Goal: Feedback & Contribution: Submit feedback/report problem

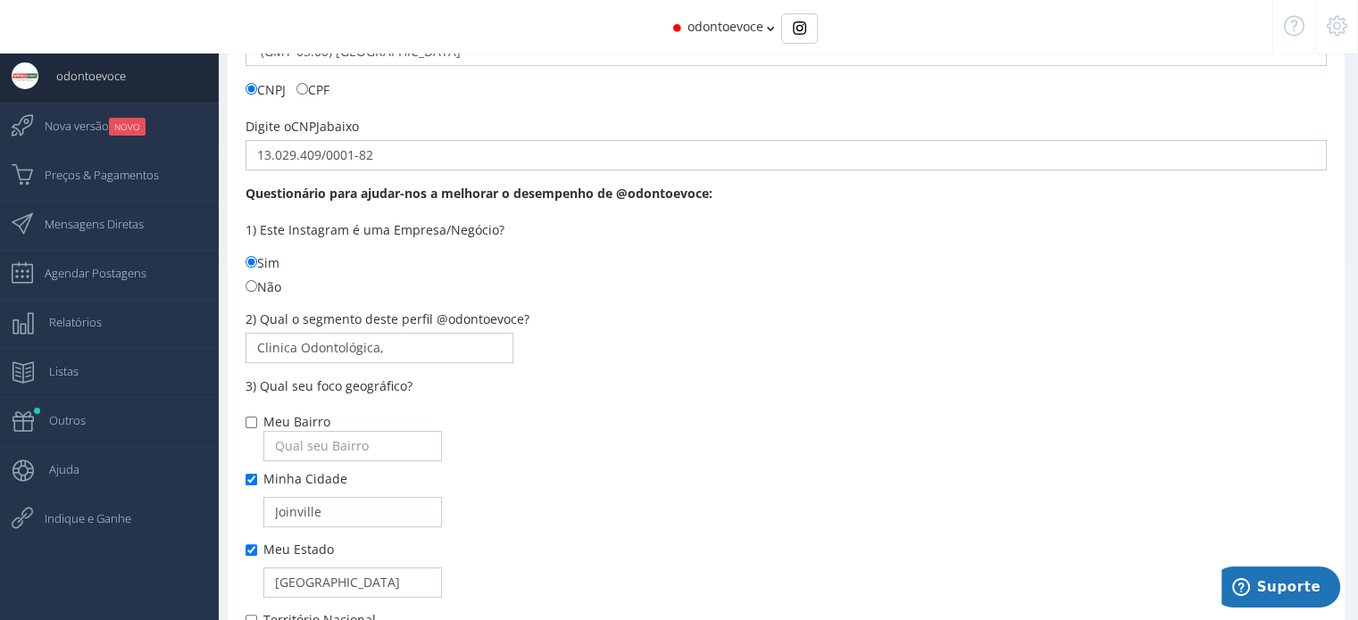
scroll to position [12, 0]
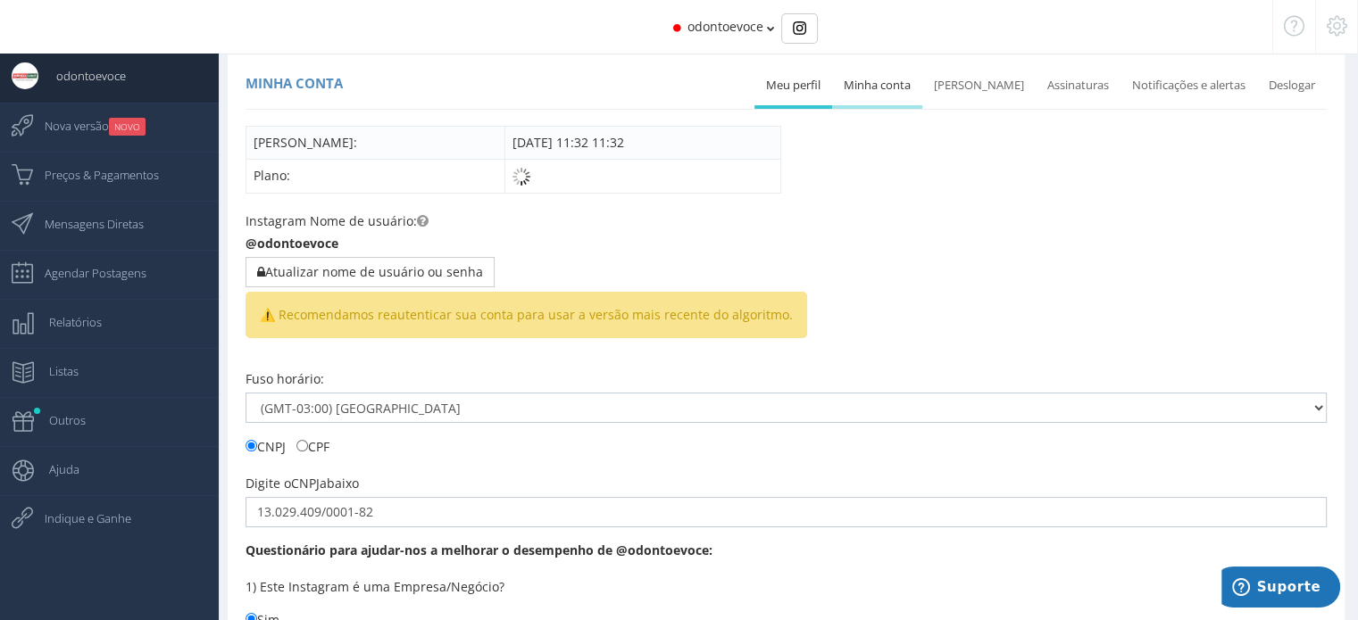
click at [910, 82] on link "Minha conta" at bounding box center [877, 85] width 90 height 39
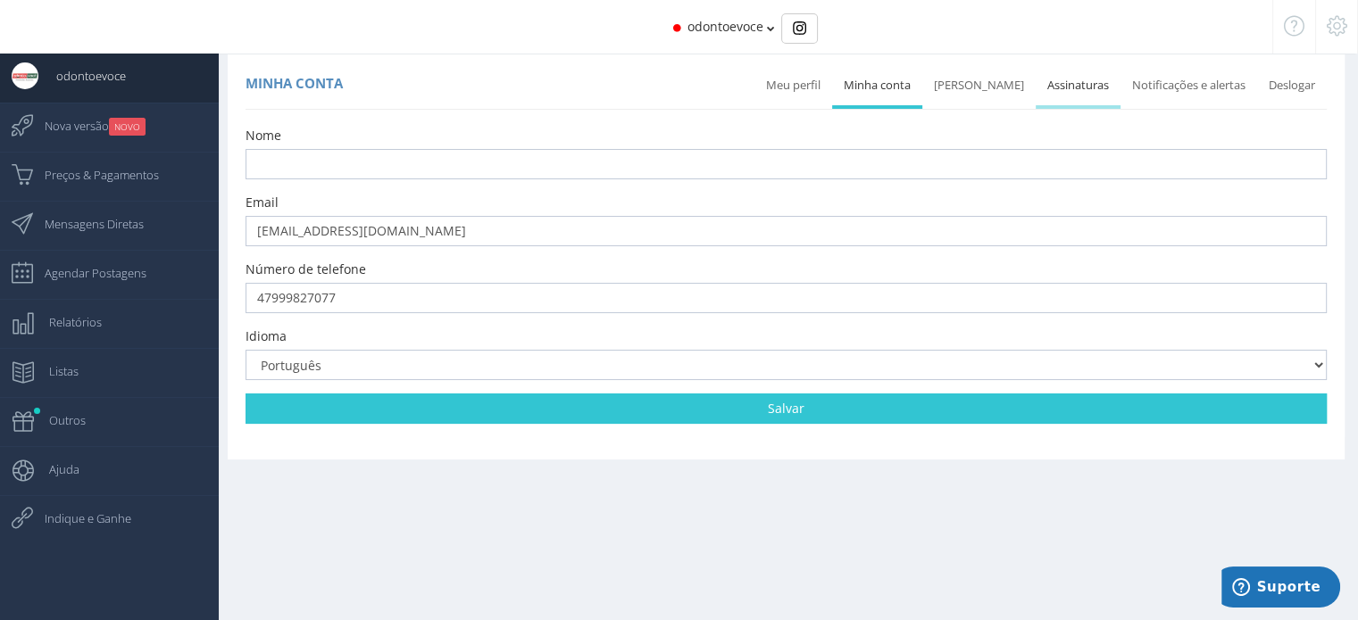
click at [1084, 89] on link "Assinaturas" at bounding box center [1077, 85] width 85 height 39
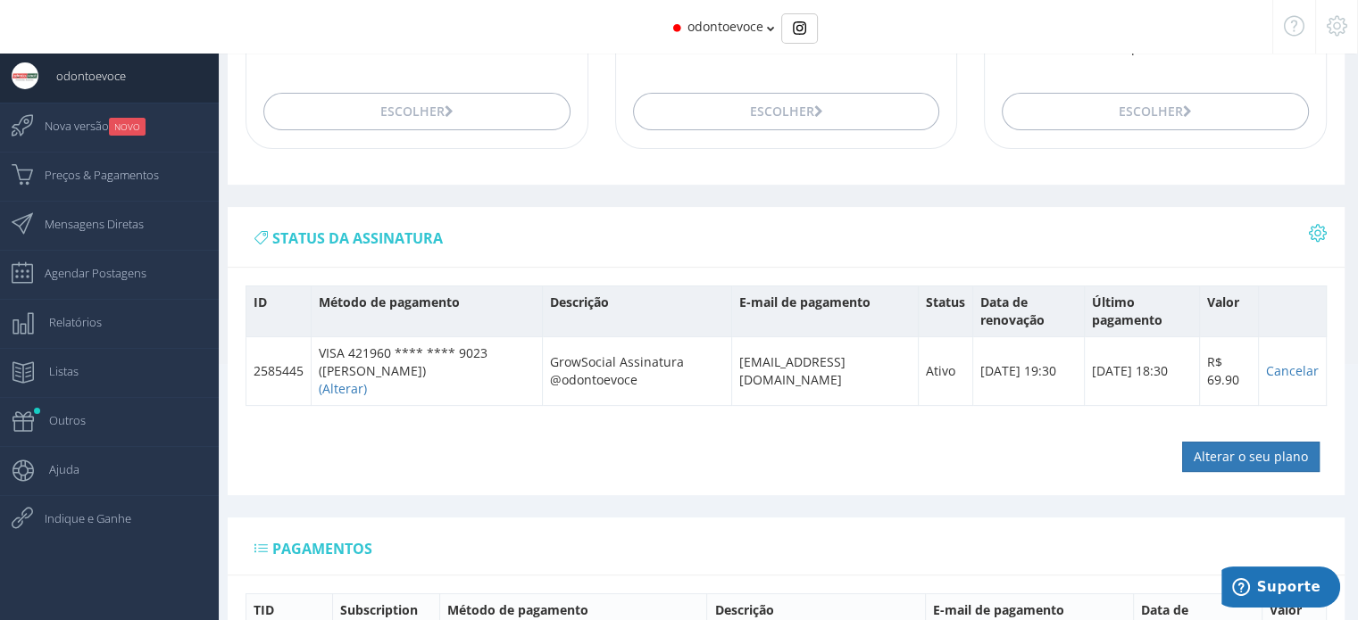
scroll to position [270, 0]
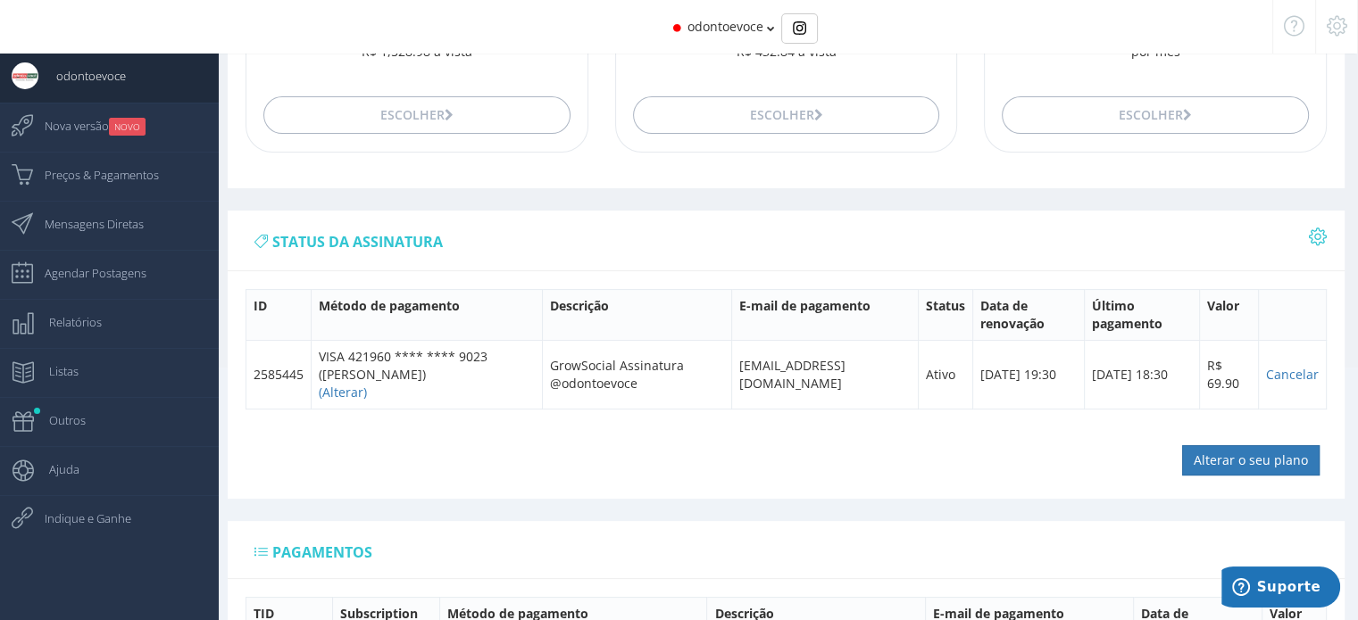
click at [1314, 230] on icon at bounding box center [1318, 236] width 18 height 12
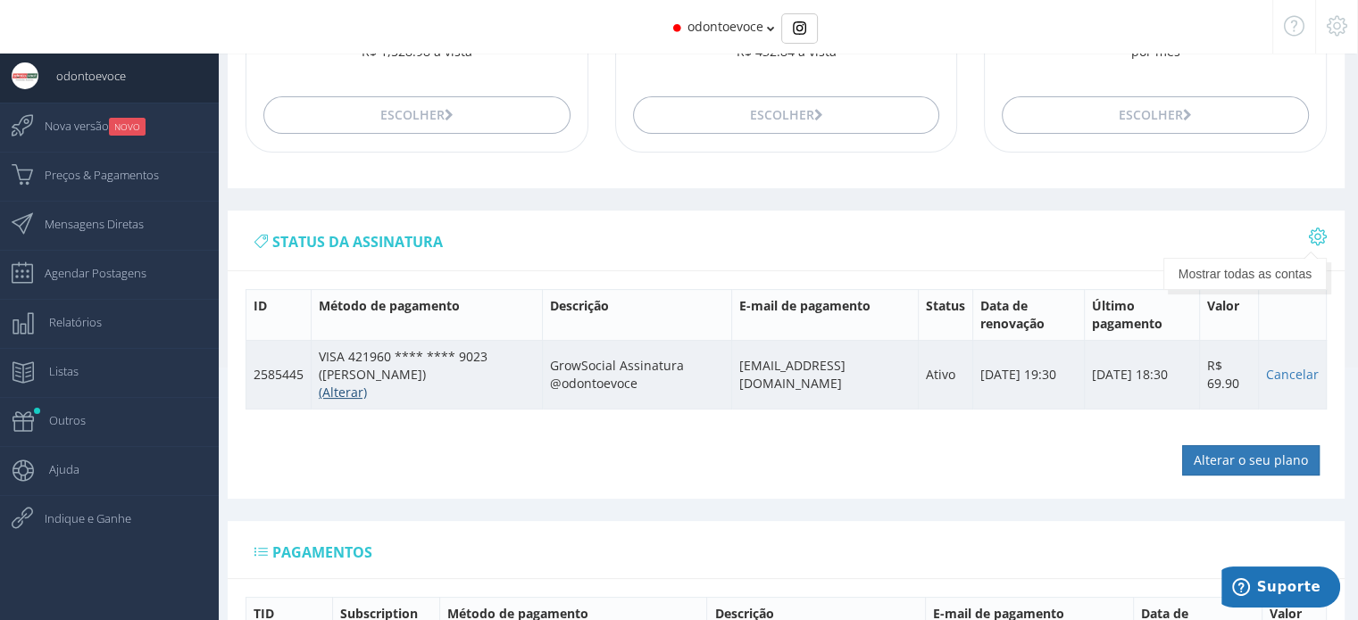
click at [334, 385] on link "(Alterar)" at bounding box center [343, 392] width 48 height 17
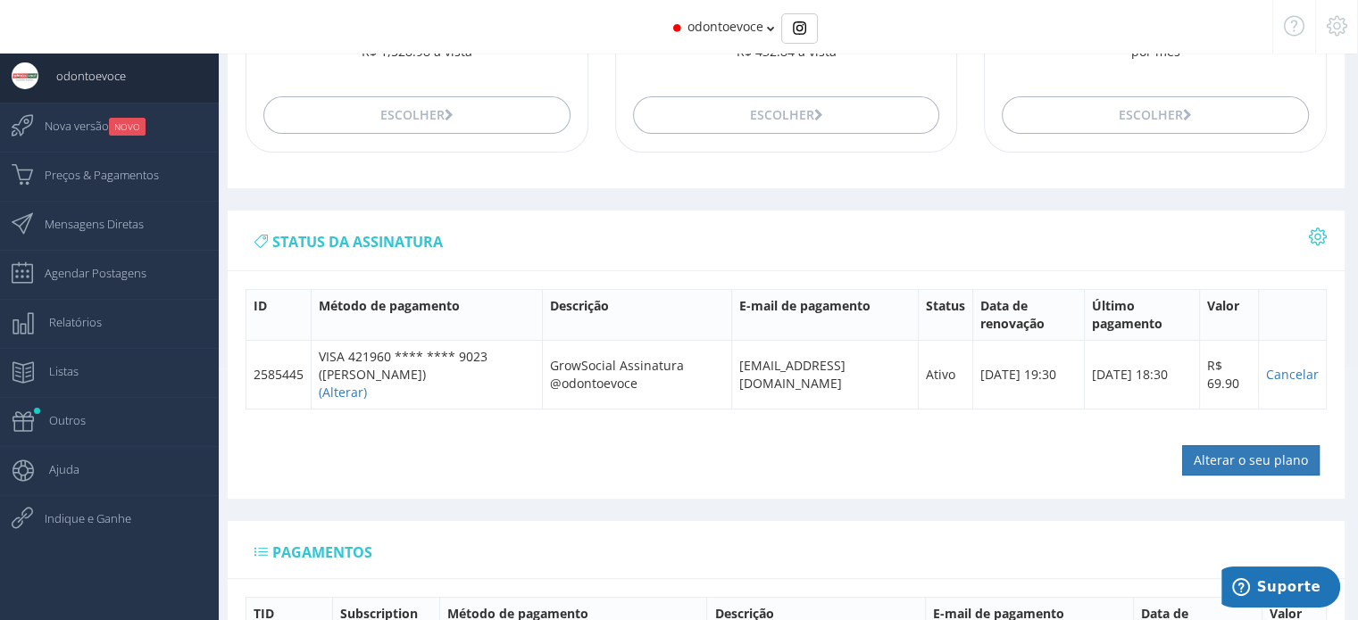
click at [1332, 28] on icon at bounding box center [1336, 26] width 21 height 12
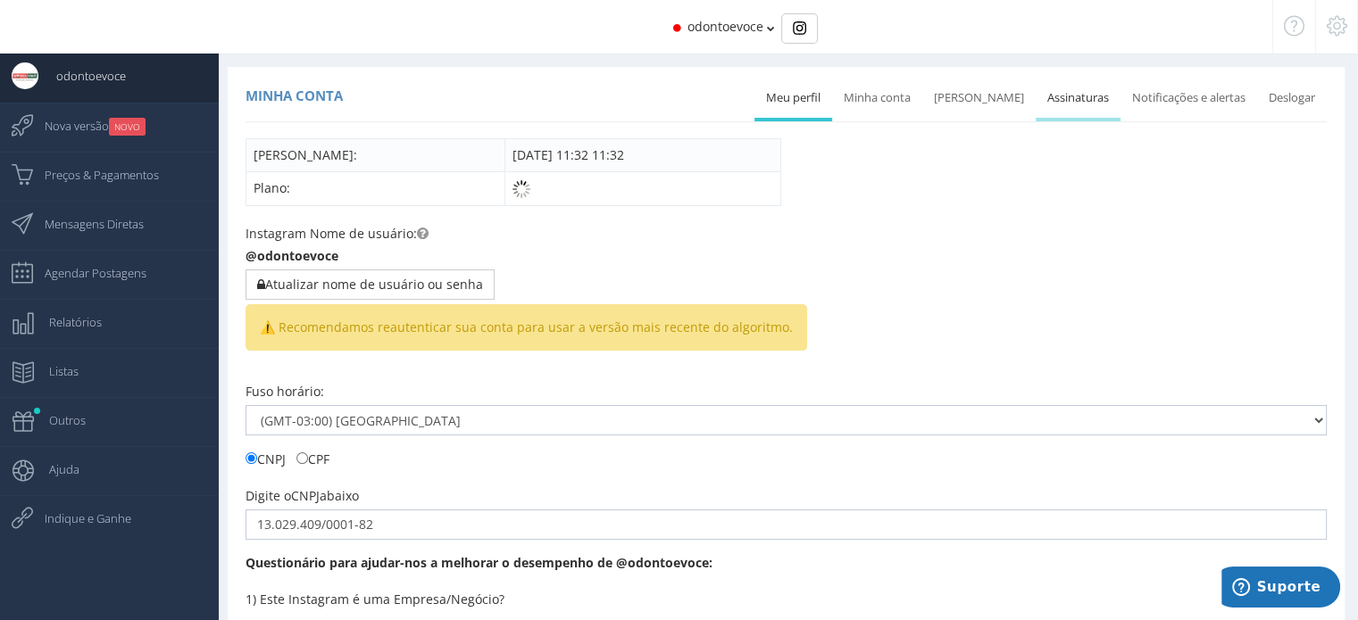
click at [1090, 91] on link "Assinaturas" at bounding box center [1077, 98] width 85 height 39
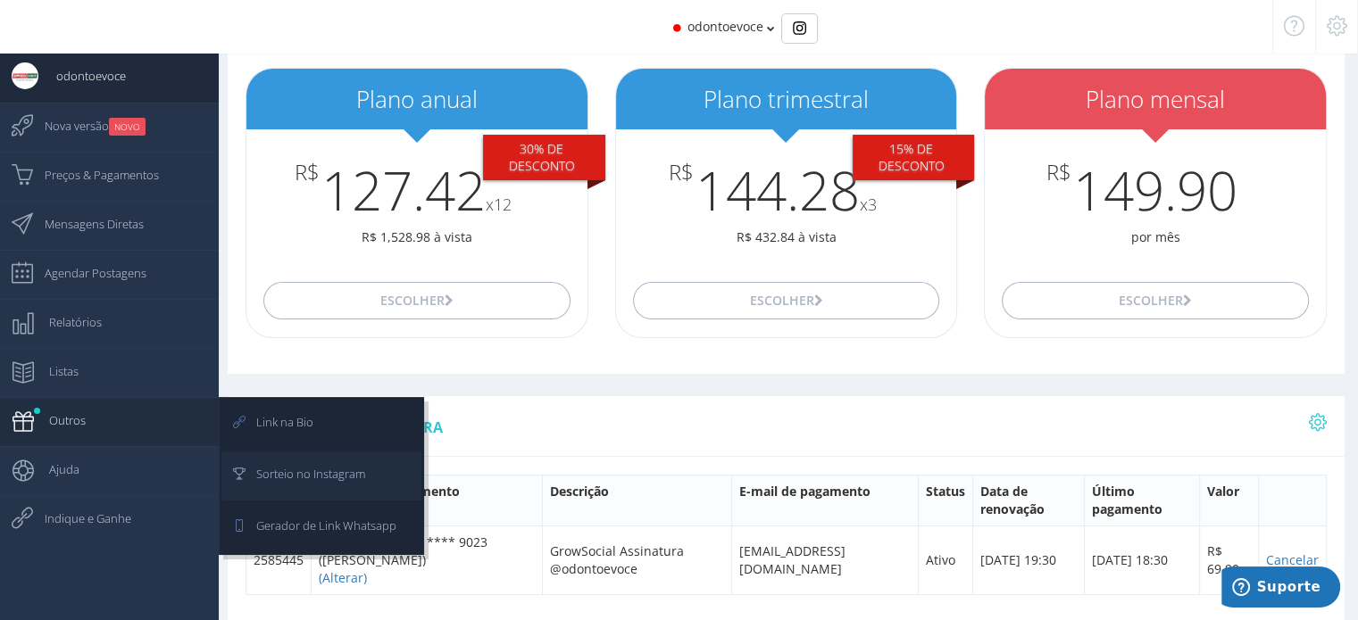
scroll to position [375, 0]
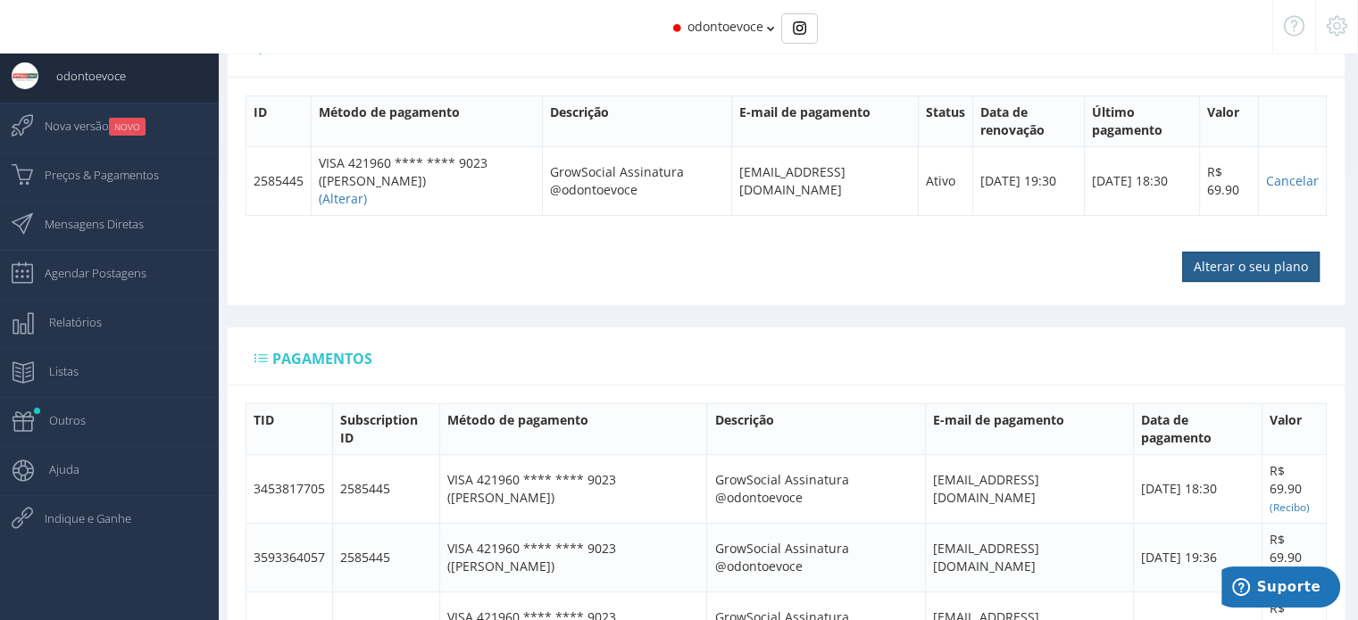
click at [1246, 257] on input "Alterar o seu plano" at bounding box center [1250, 267] width 137 height 30
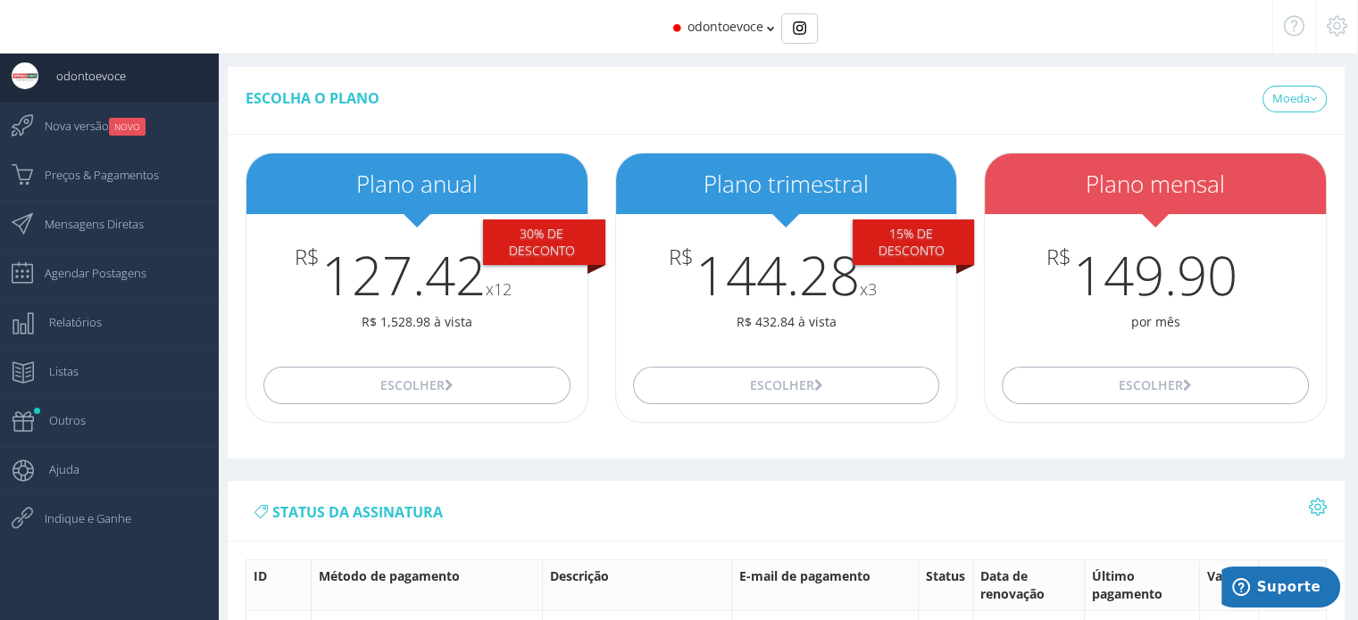
click at [1331, 25] on icon at bounding box center [1336, 26] width 21 height 12
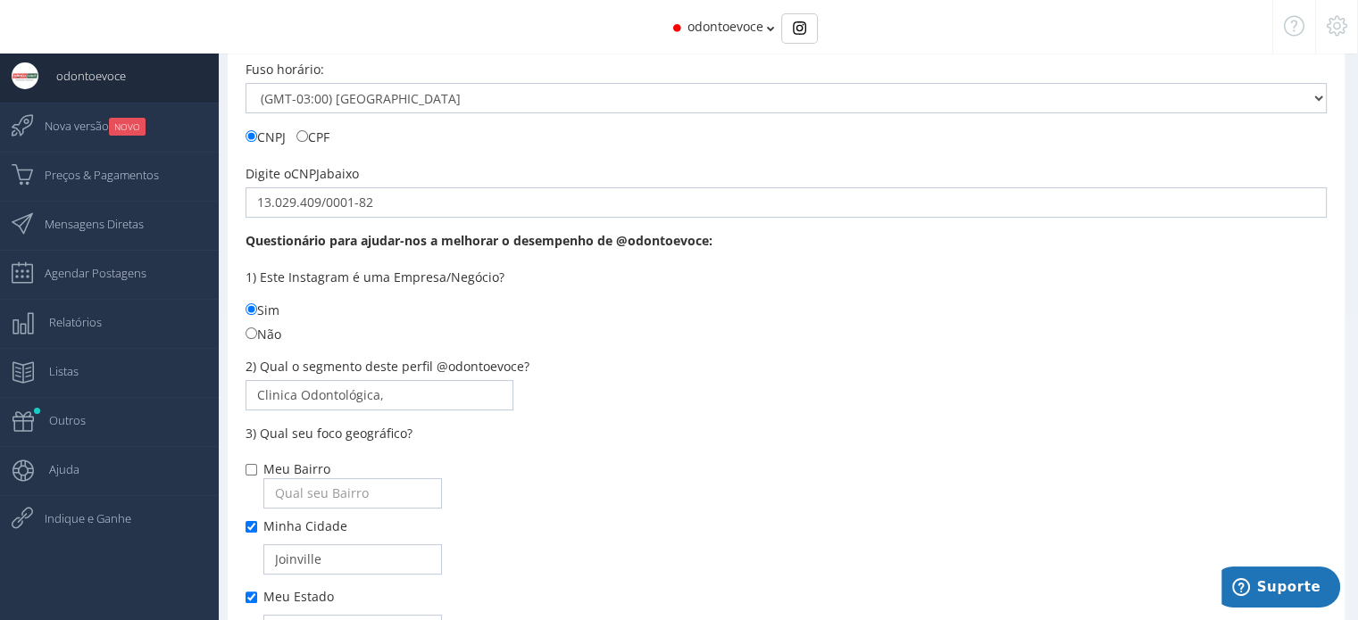
scroll to position [280, 0]
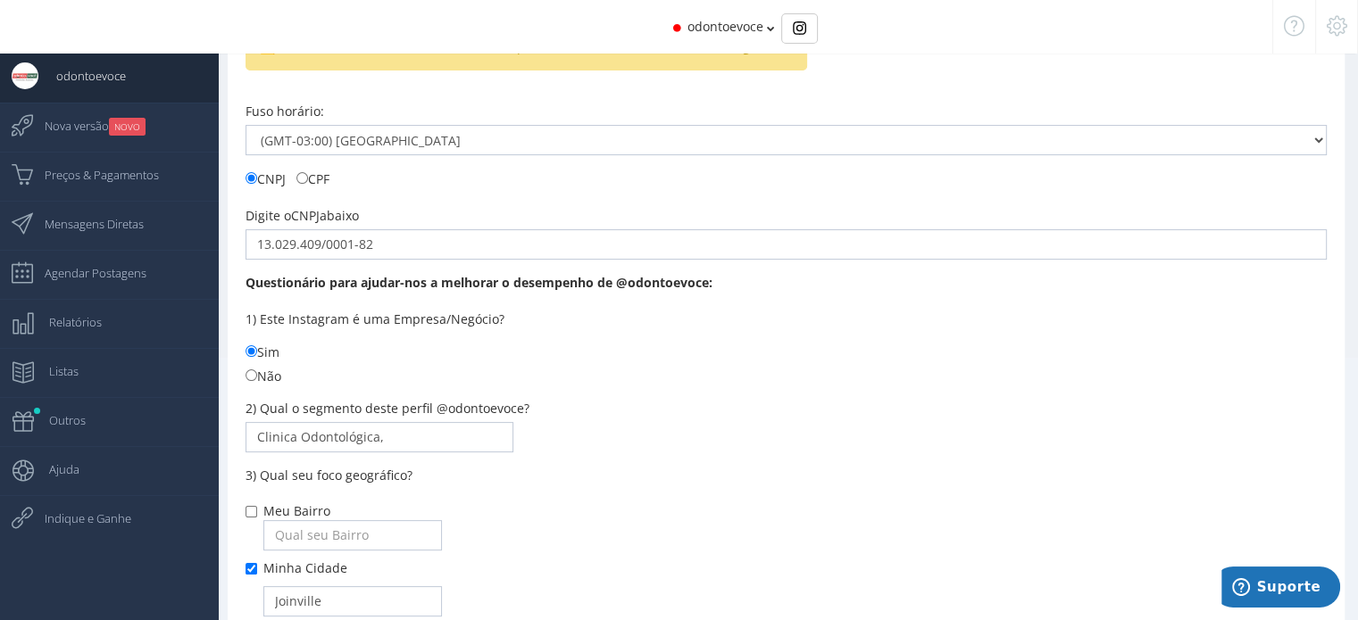
click at [770, 22] on icon at bounding box center [771, 28] width 8 height 12
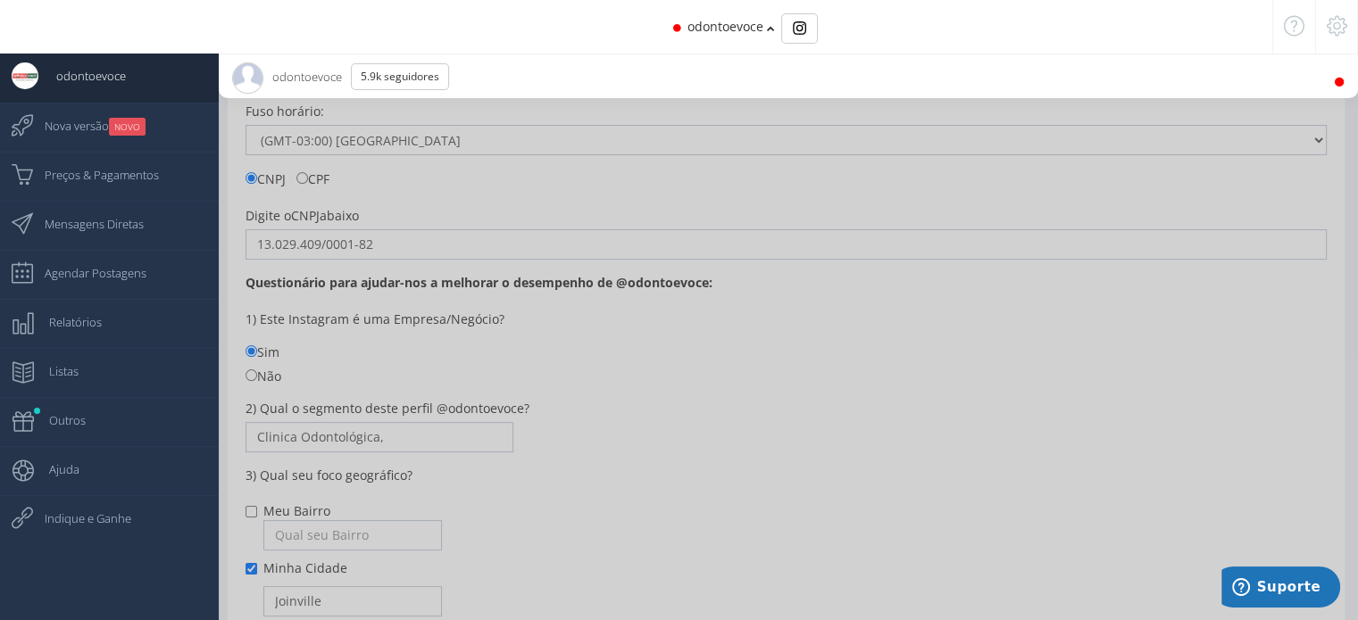
click at [1328, 37] on div at bounding box center [1336, 27] width 43 height 54
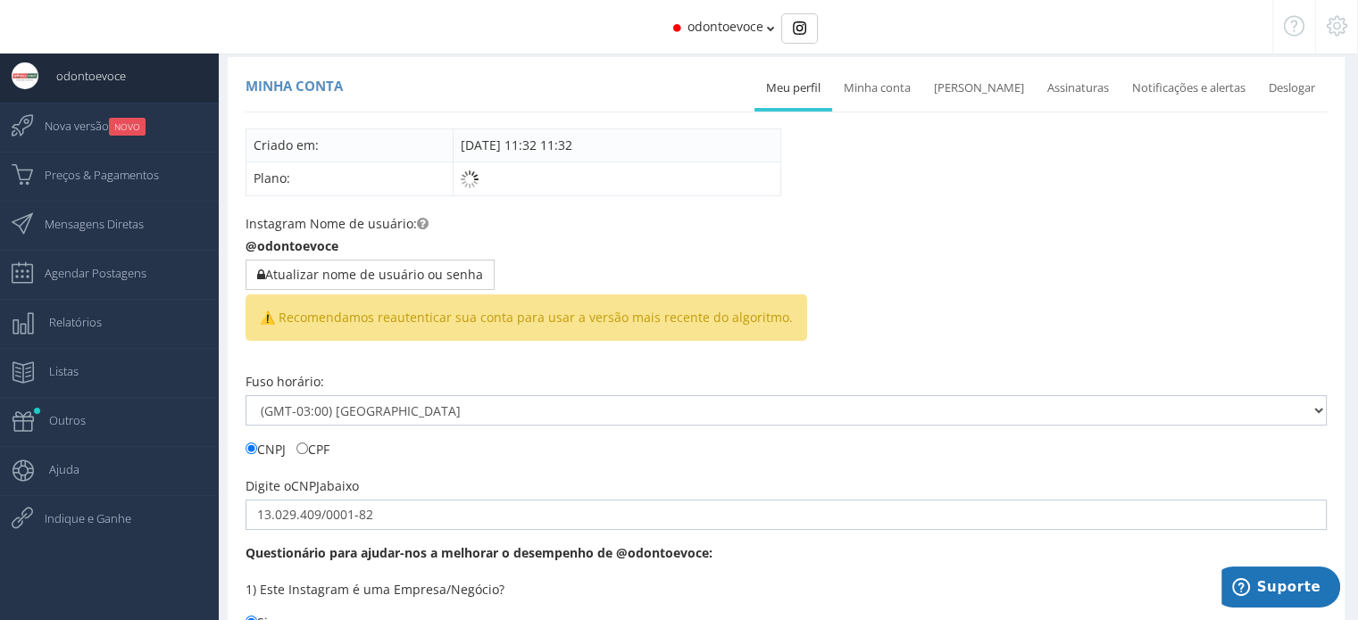
scroll to position [0, 0]
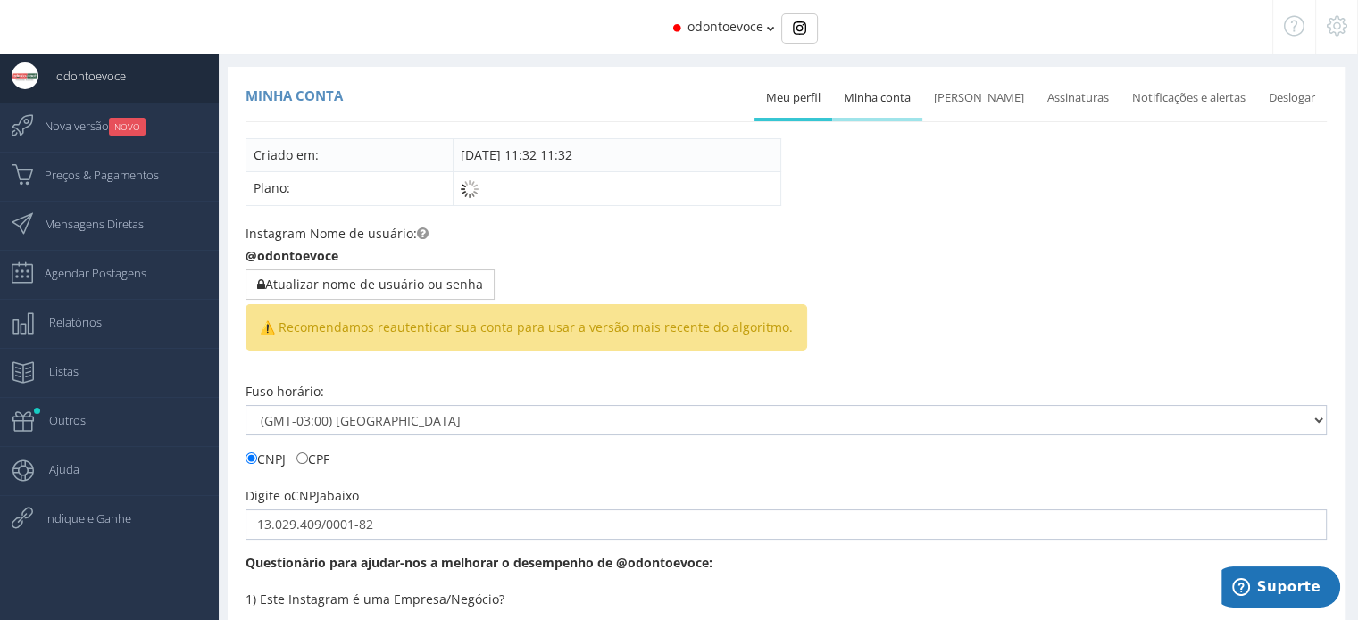
click at [894, 100] on link "Minha conta" at bounding box center [877, 98] width 90 height 39
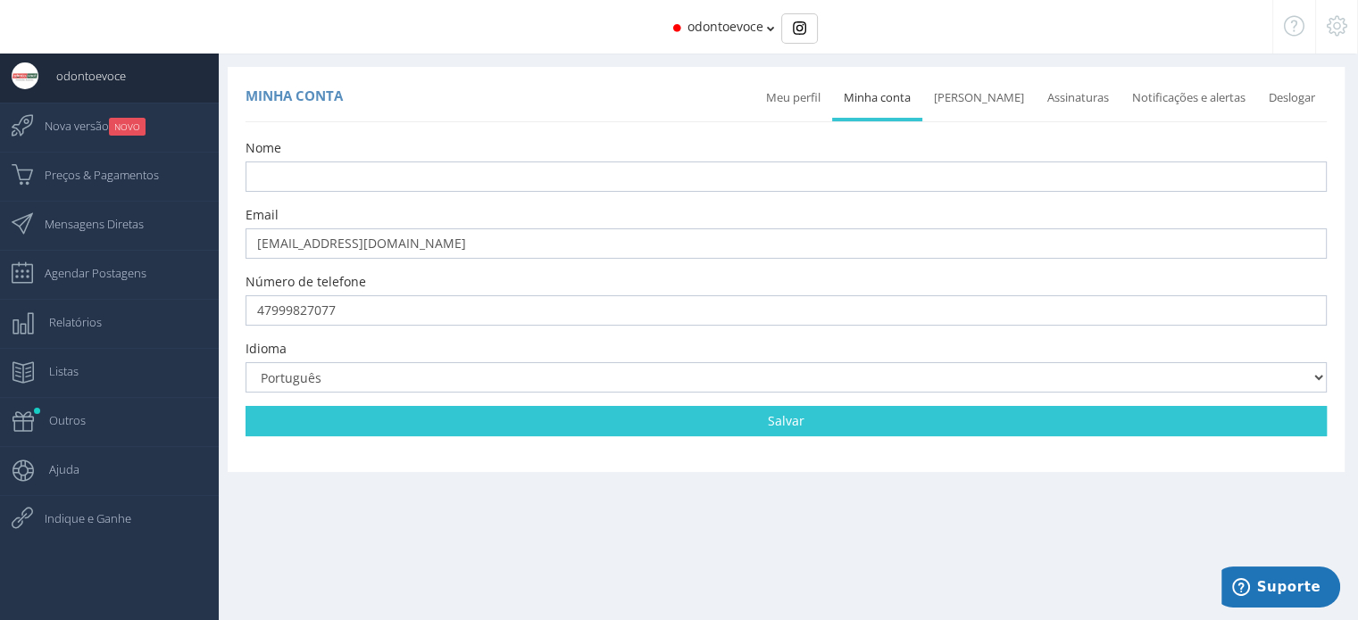
scroll to position [18, 0]
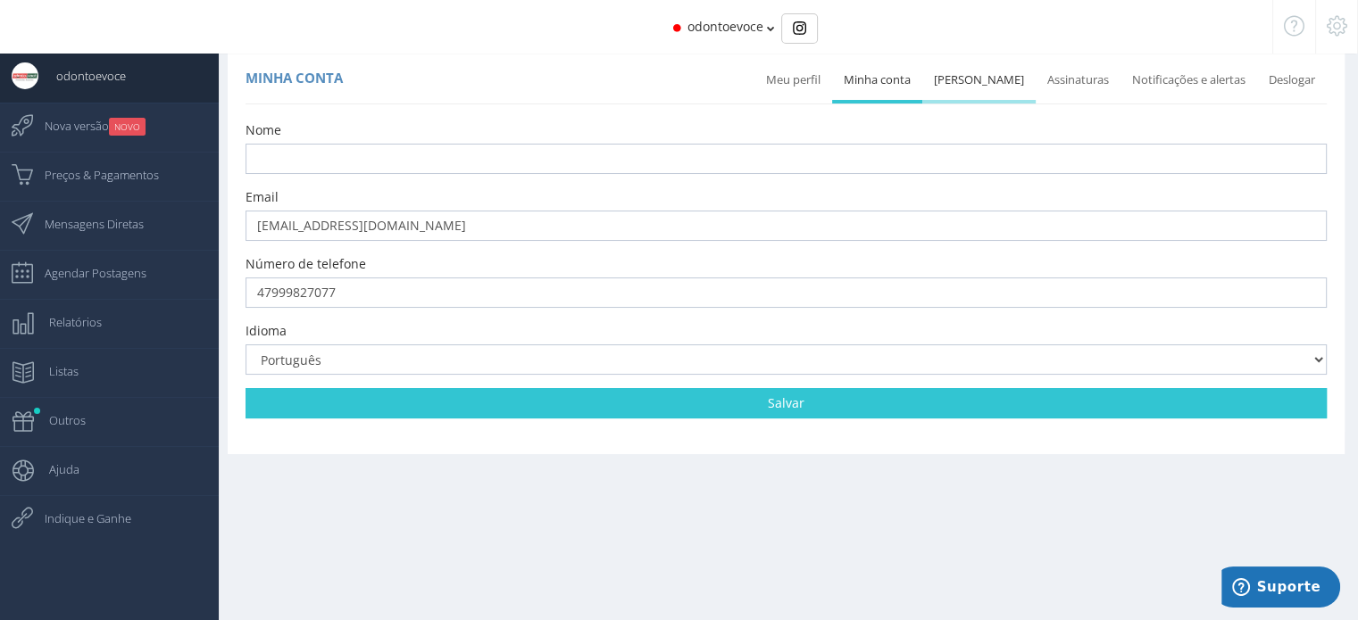
click at [971, 86] on link "[PERSON_NAME]" at bounding box center [978, 80] width 113 height 39
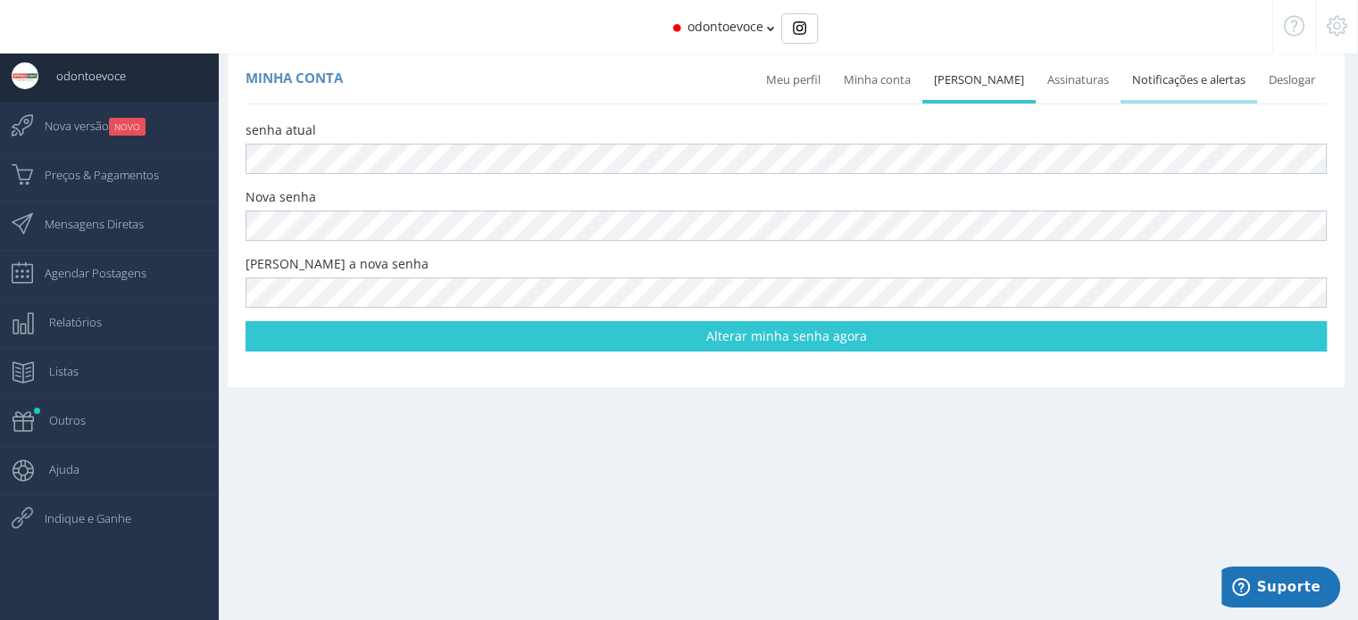
click at [1190, 88] on link "Notificações e alertas" at bounding box center [1188, 80] width 137 height 39
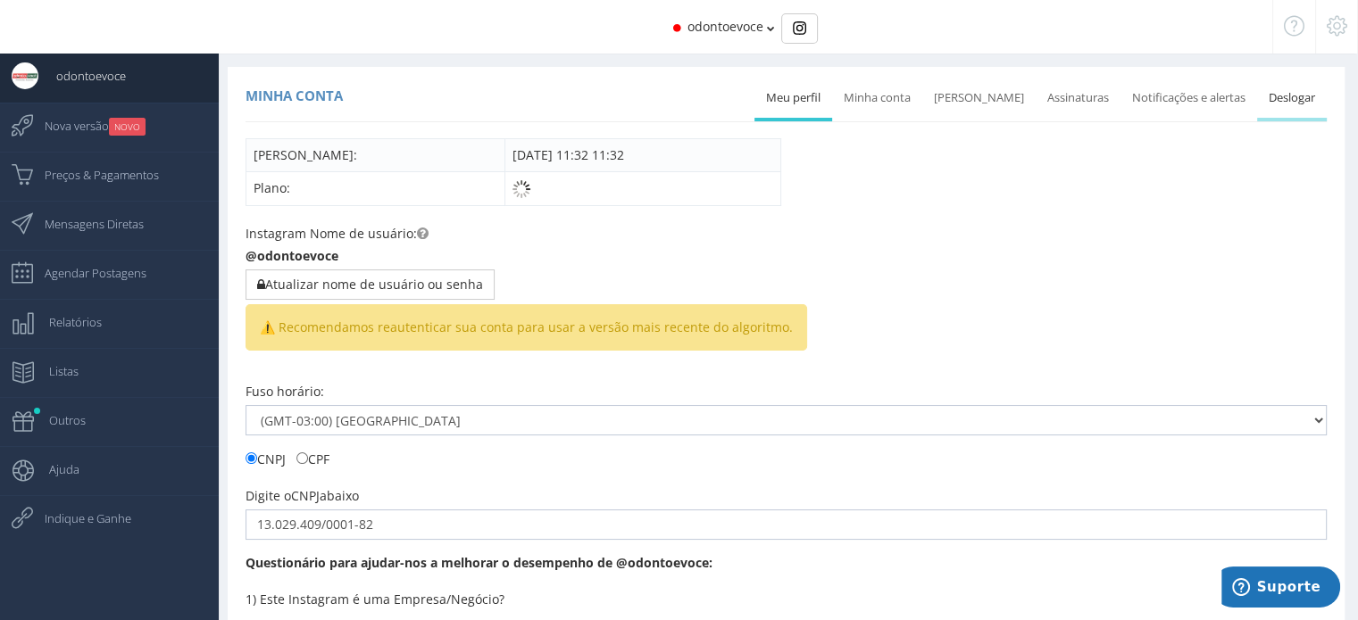
click at [1300, 110] on link "Deslogar" at bounding box center [1292, 98] width 70 height 39
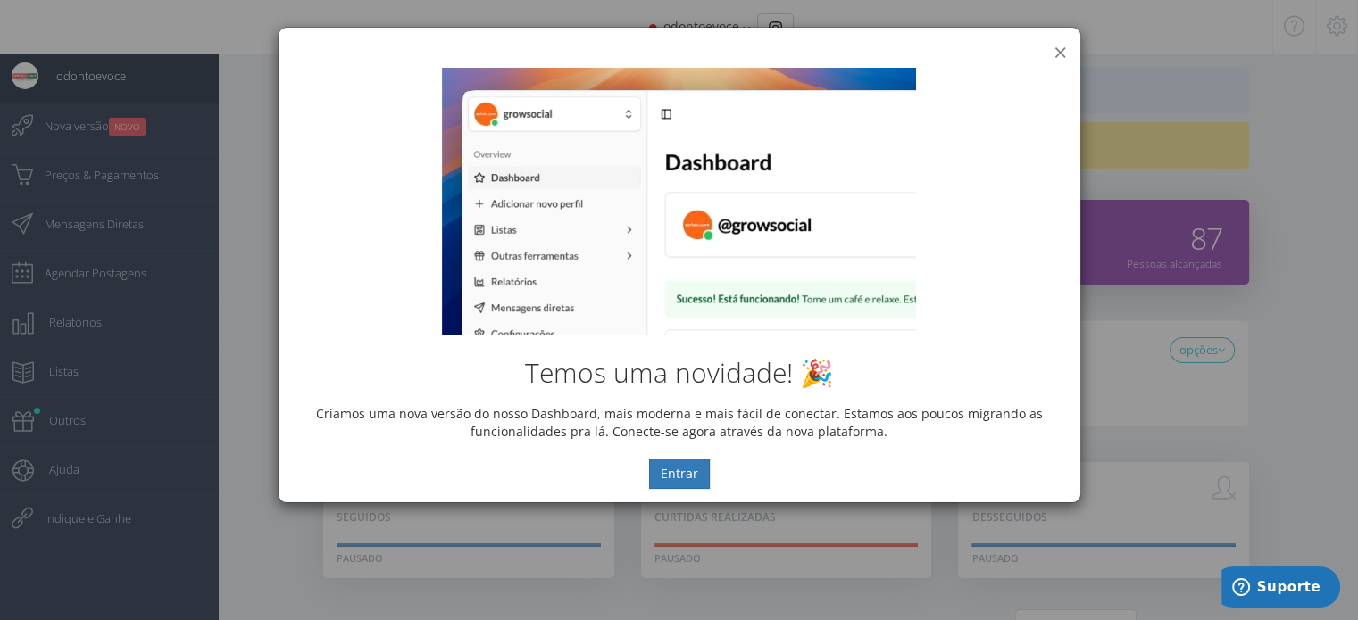
click at [1057, 44] on button "×" at bounding box center [1059, 52] width 13 height 24
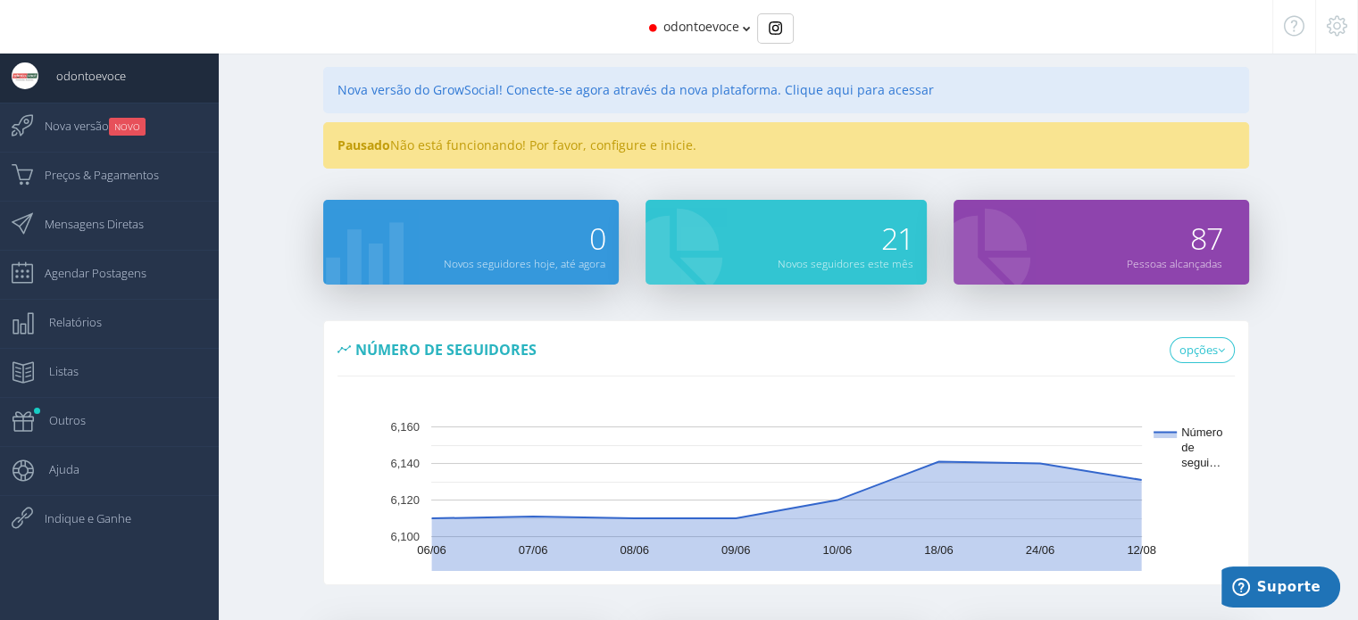
click at [507, 155] on div "Pausado Não está funcionando! Por favor, configure e inicie." at bounding box center [786, 145] width 926 height 46
click at [740, 37] on div "odontoevoce" at bounding box center [679, 27] width 1090 height 54
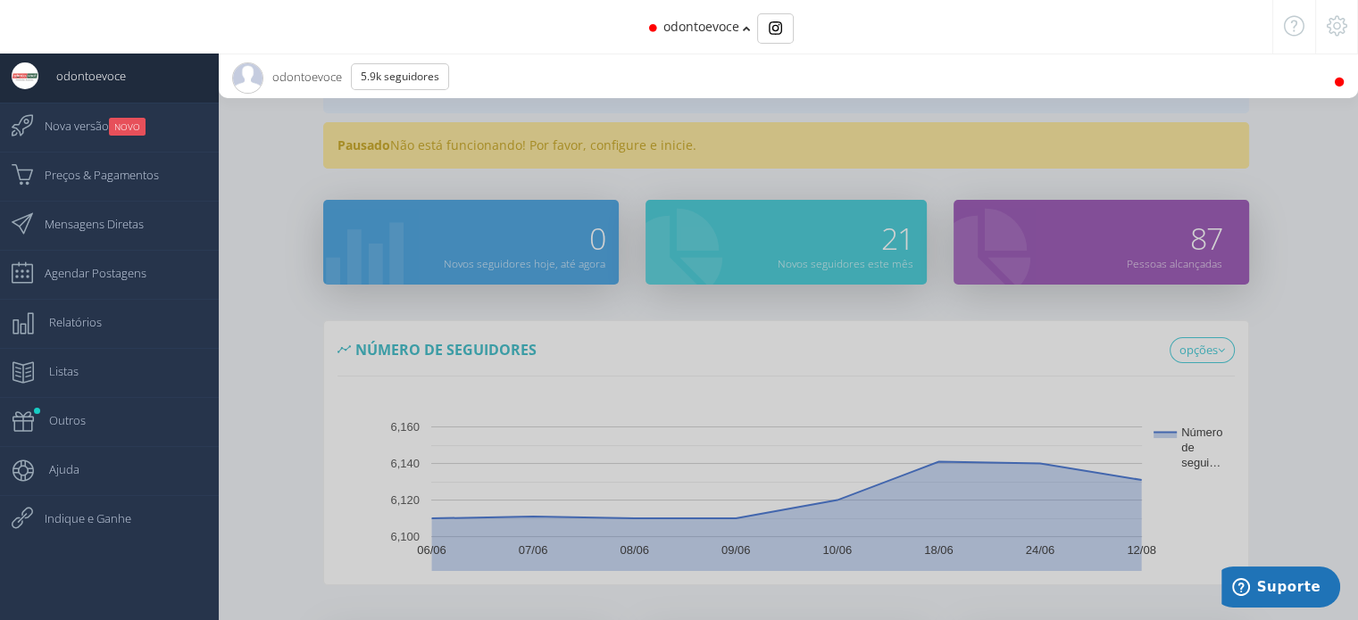
click at [1303, 85] on li "odontoevoce 5.9K Seguidores" at bounding box center [788, 76] width 1139 height 45
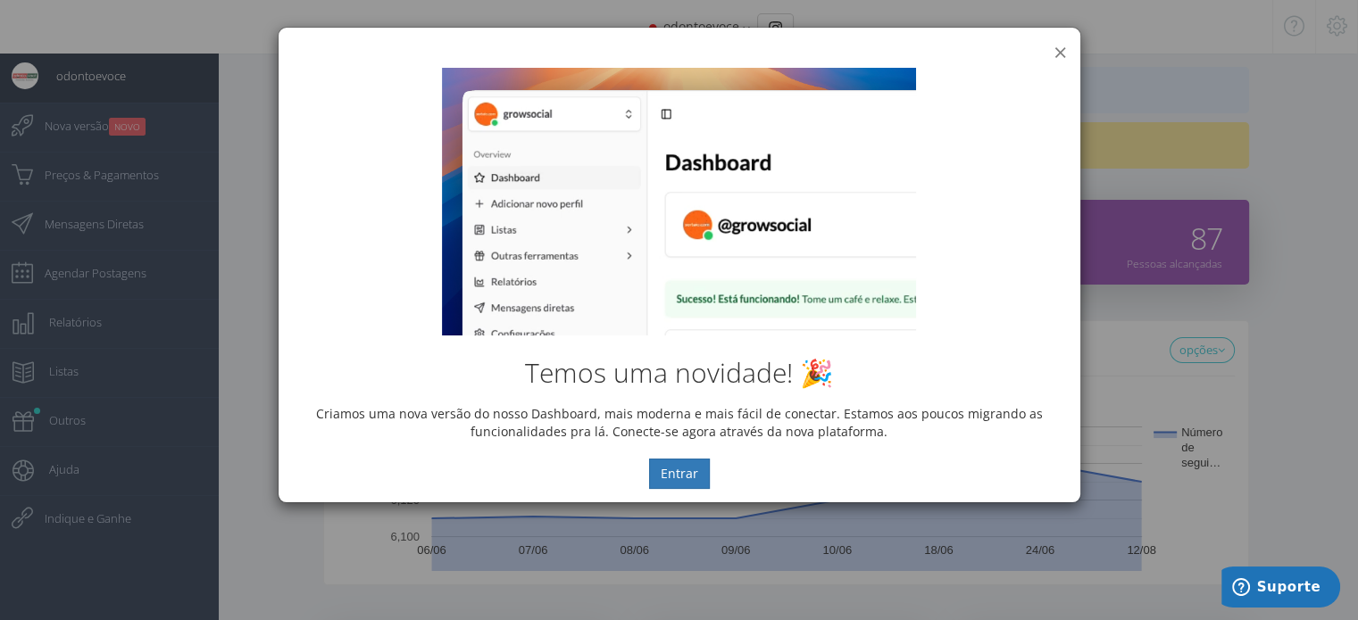
click at [1060, 44] on button "×" at bounding box center [1059, 52] width 13 height 24
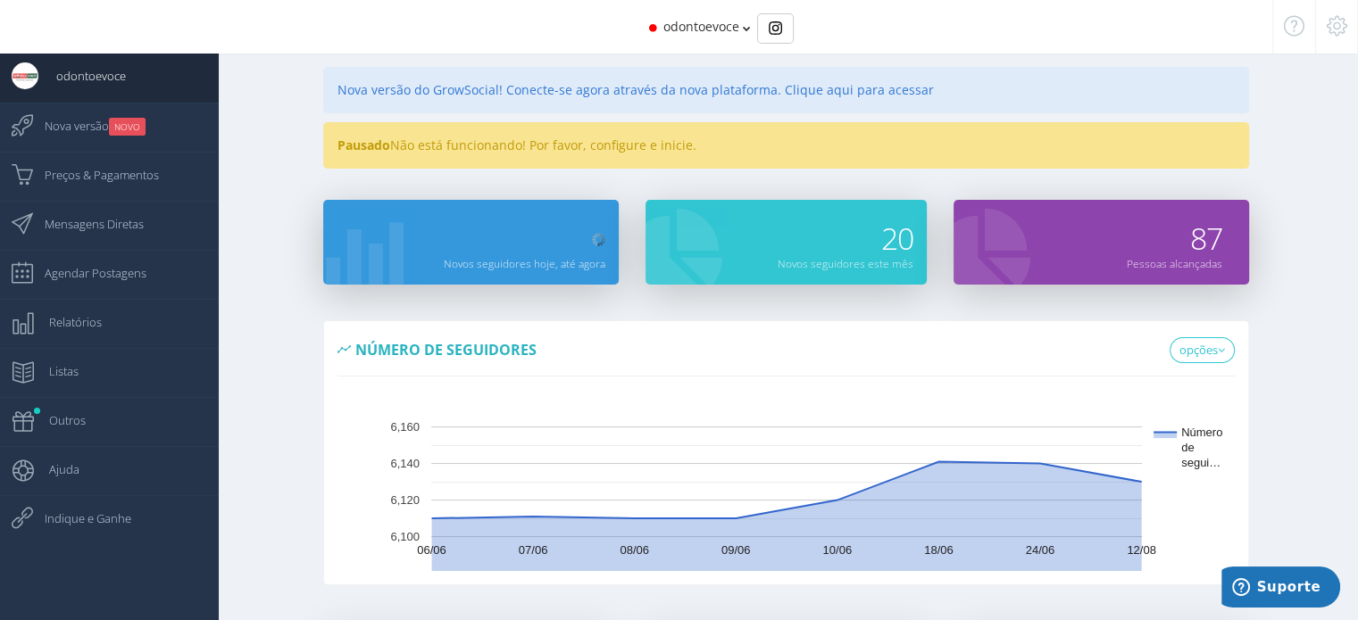
click at [1331, 25] on icon at bounding box center [1336, 26] width 21 height 12
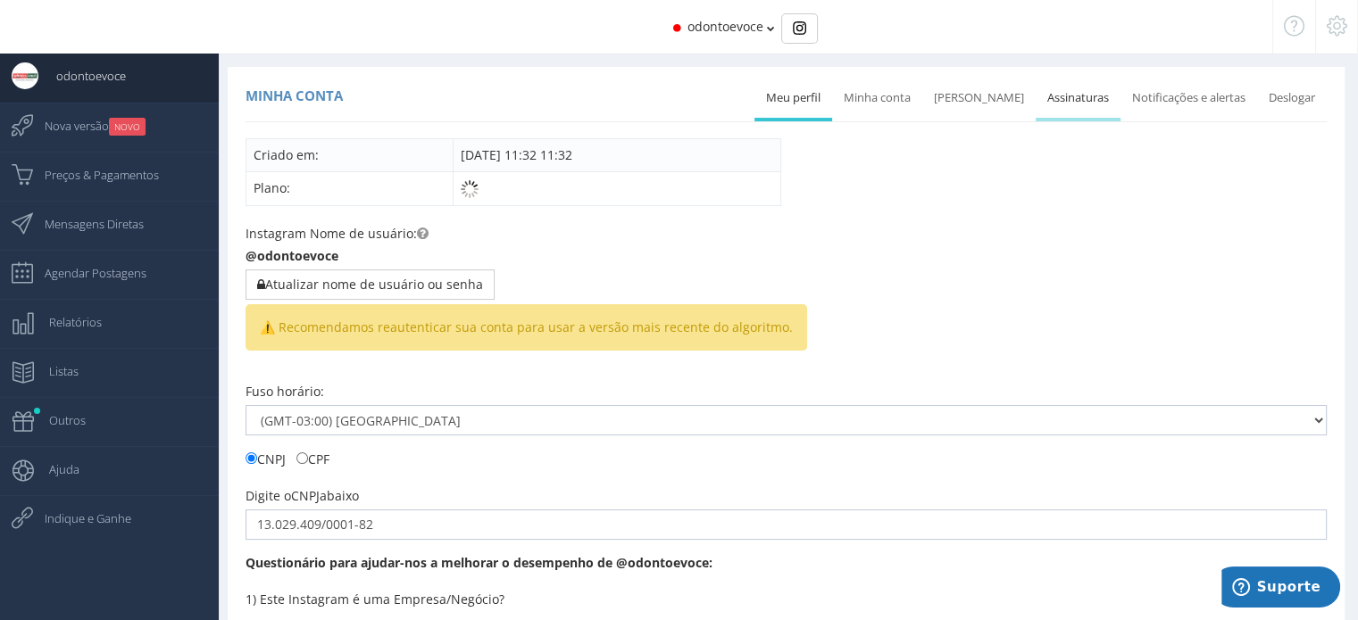
click at [1068, 104] on link "Assinaturas" at bounding box center [1077, 98] width 85 height 39
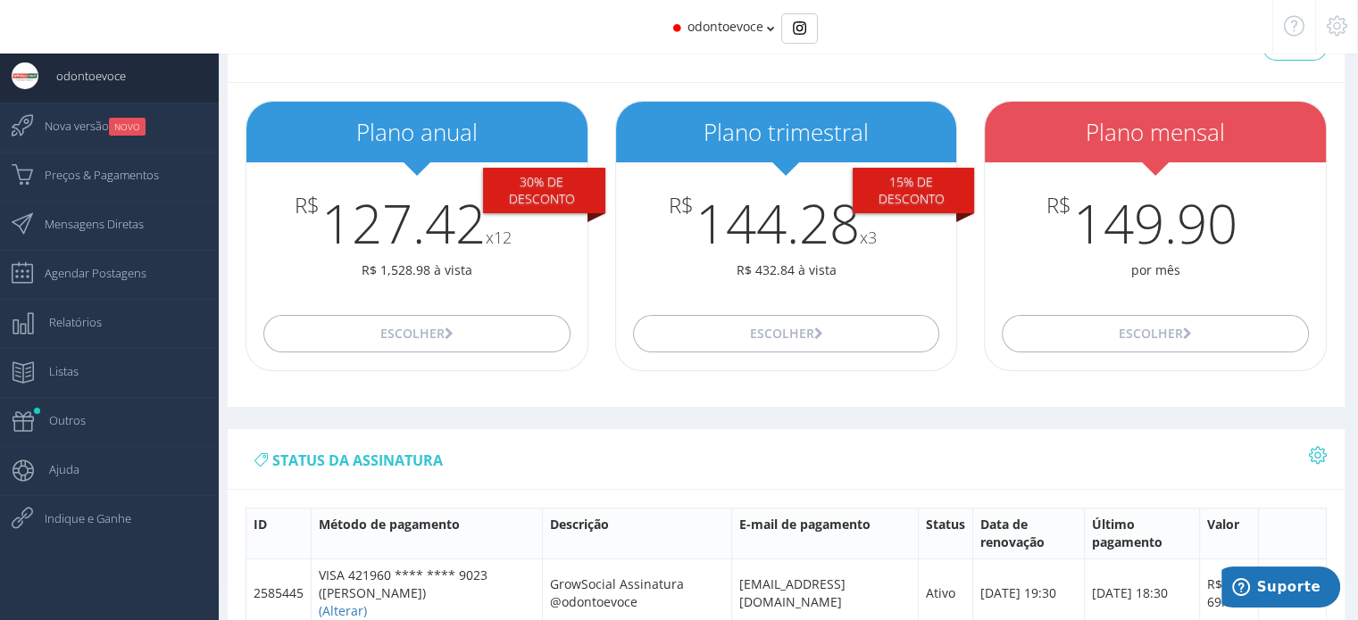
scroll to position [268, 0]
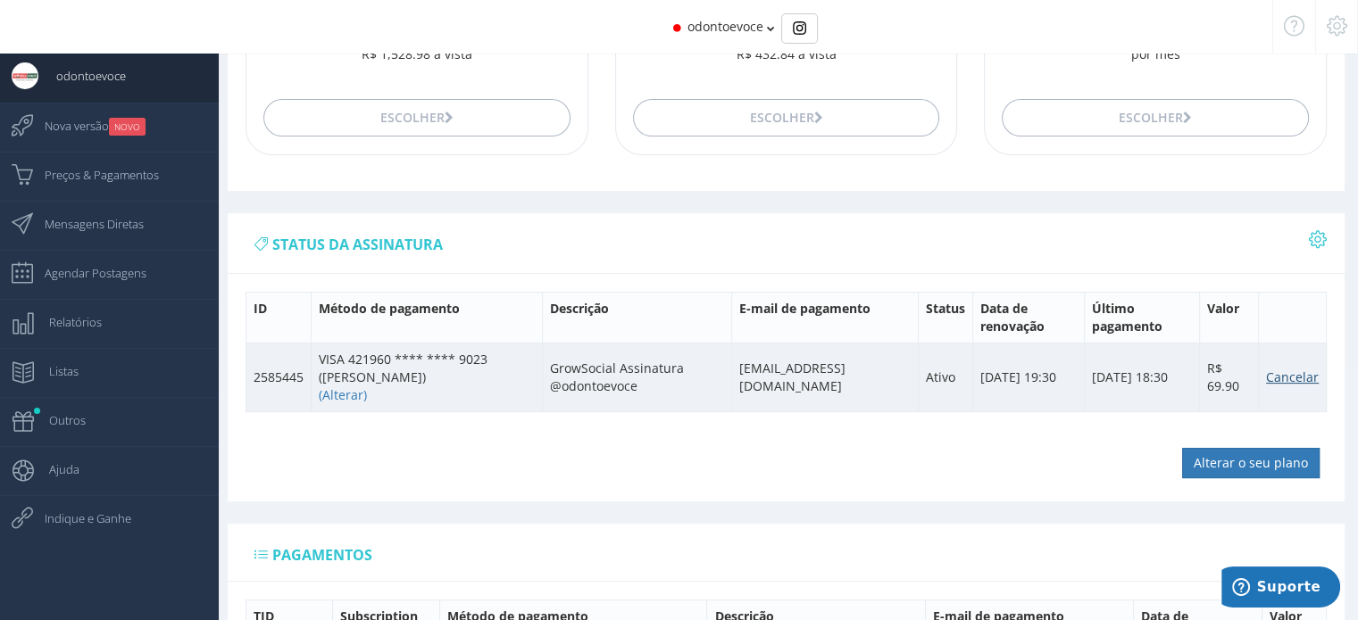
click at [1283, 372] on link "Cancelar" at bounding box center [1292, 377] width 53 height 17
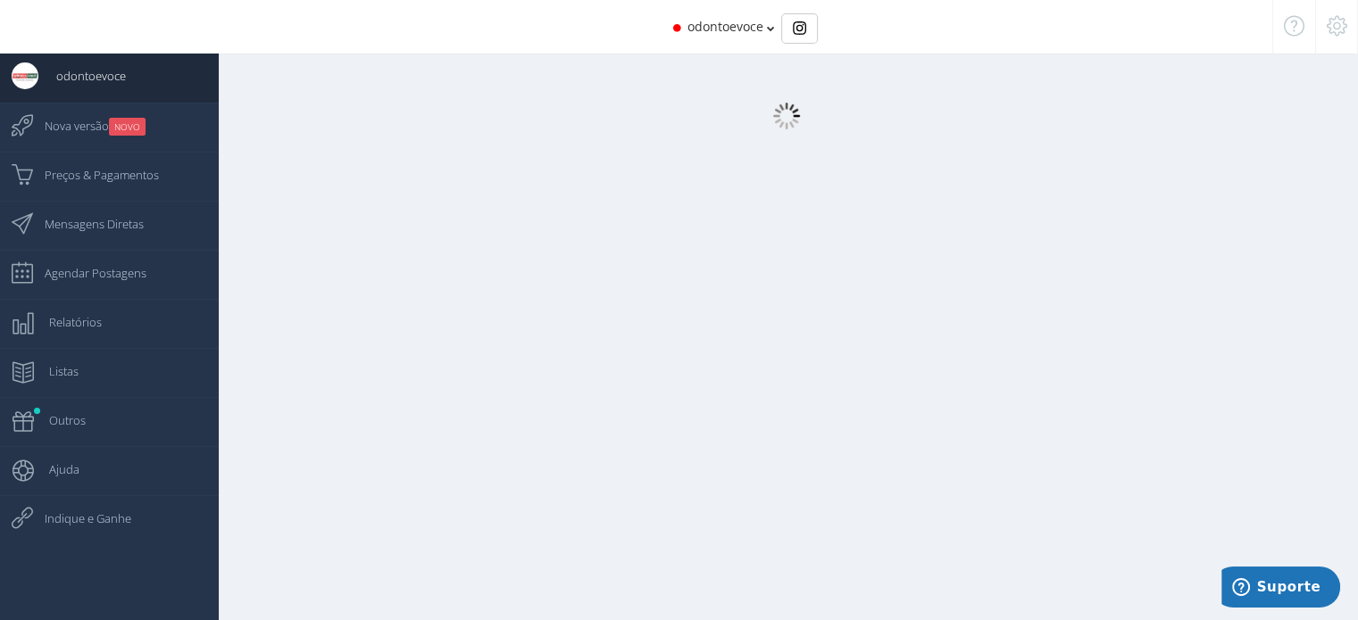
select select "359"
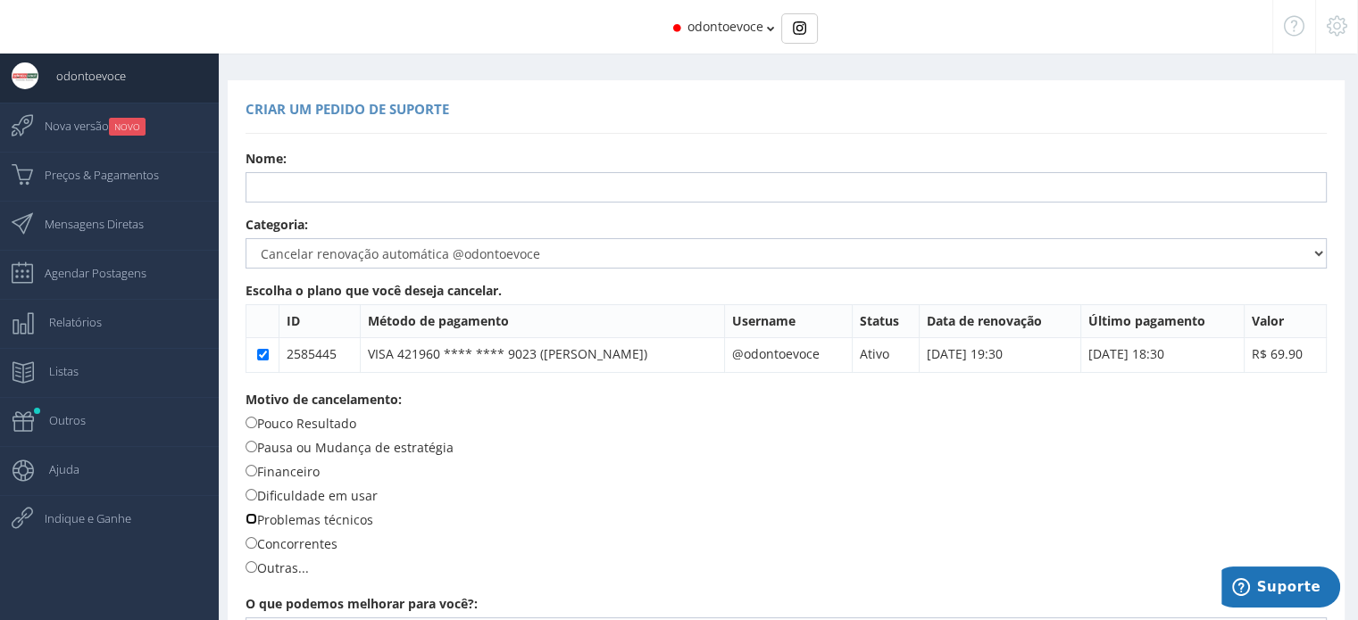
click at [249, 520] on input "Problemas técnicos" at bounding box center [251, 519] width 12 height 12
radio input "true"
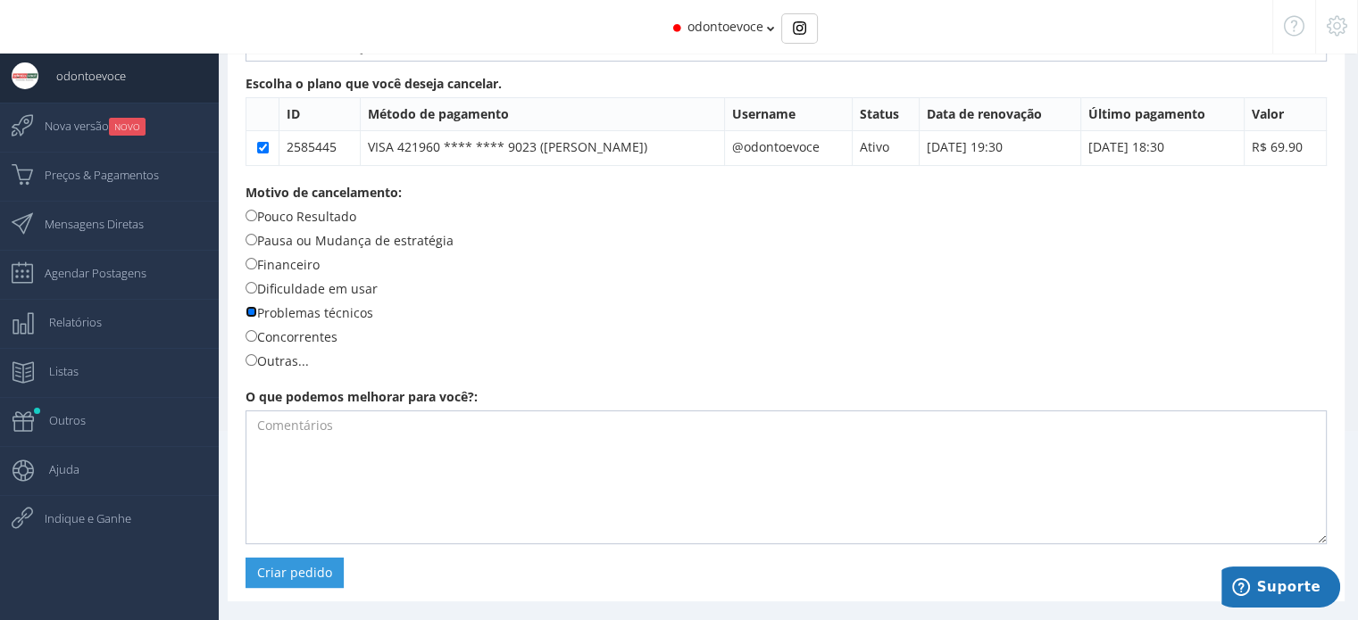
scroll to position [207, 0]
click at [382, 468] on textarea at bounding box center [785, 478] width 1081 height 134
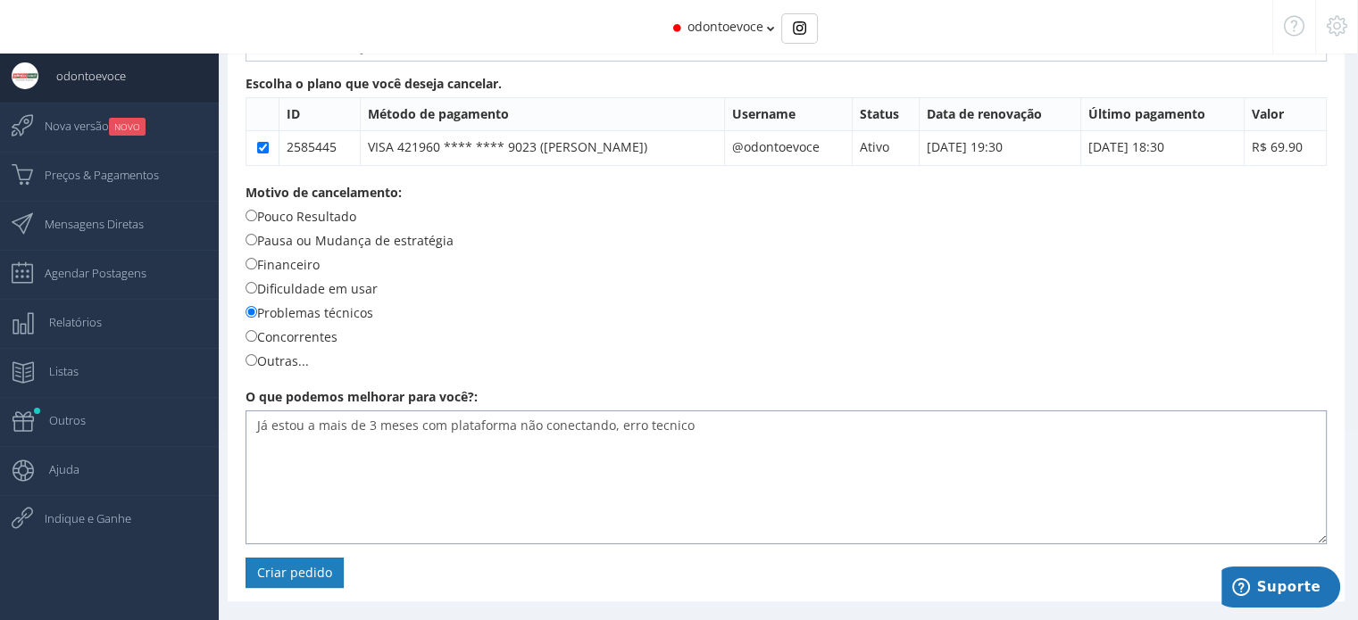
type textarea "Já estou a mais de 3 meses com plataforma não conectando, erro tecnico"
click at [269, 573] on button "Criar pedido" at bounding box center [294, 573] width 98 height 30
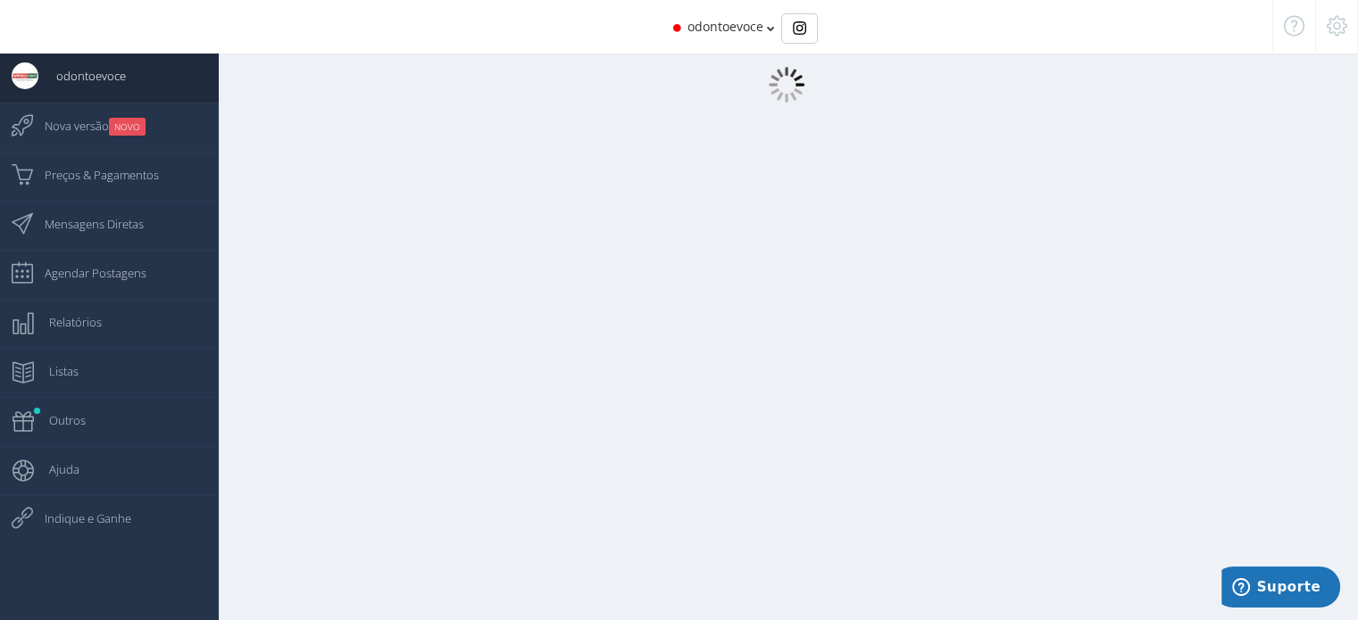
scroll to position [18, 0]
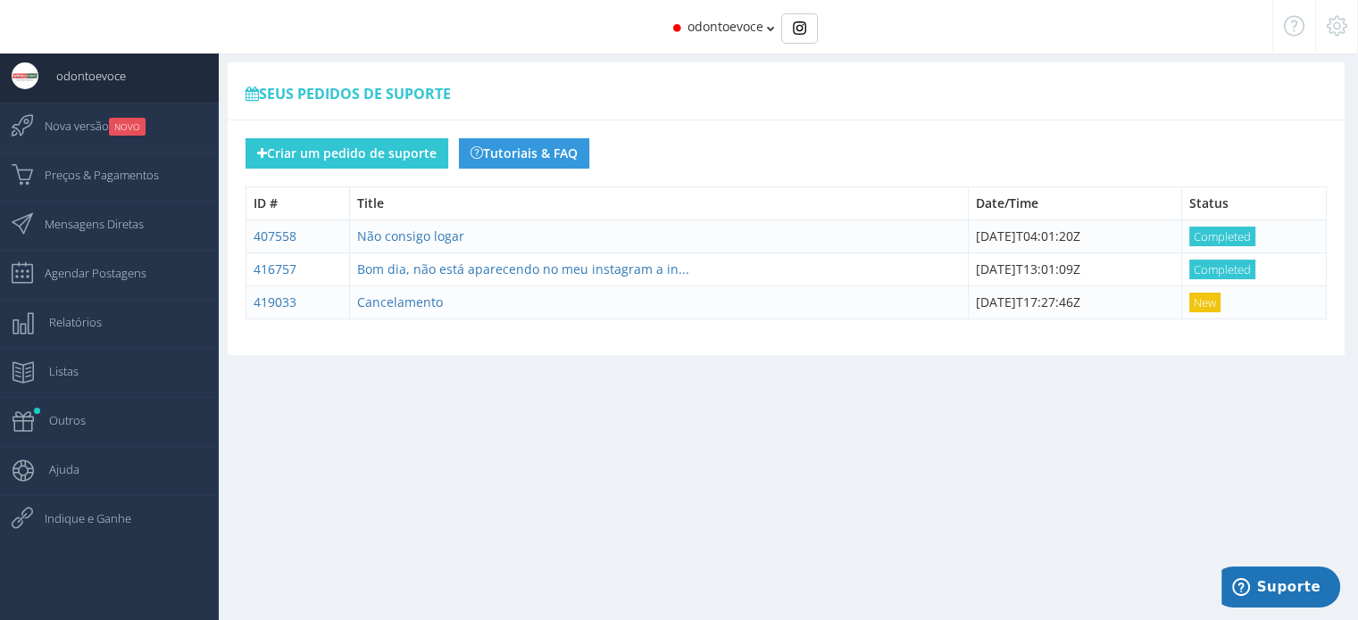
click at [1338, 31] on icon at bounding box center [1336, 26] width 21 height 12
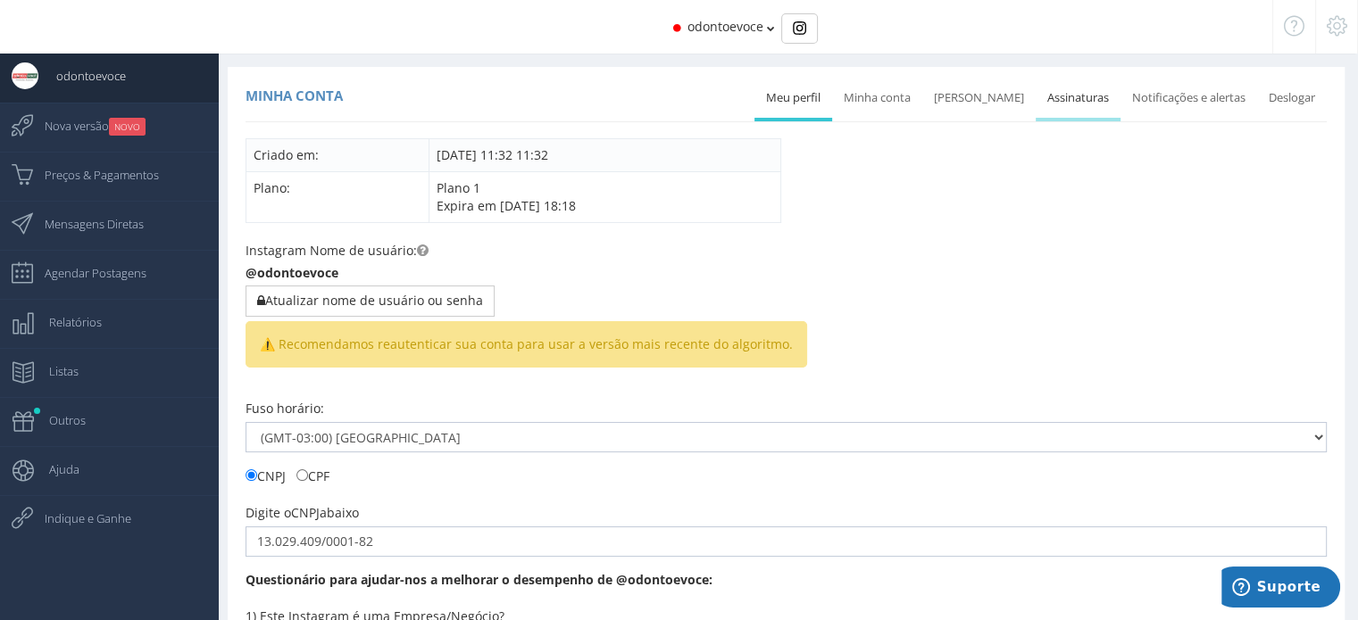
click at [1059, 99] on link "Assinaturas" at bounding box center [1077, 98] width 85 height 39
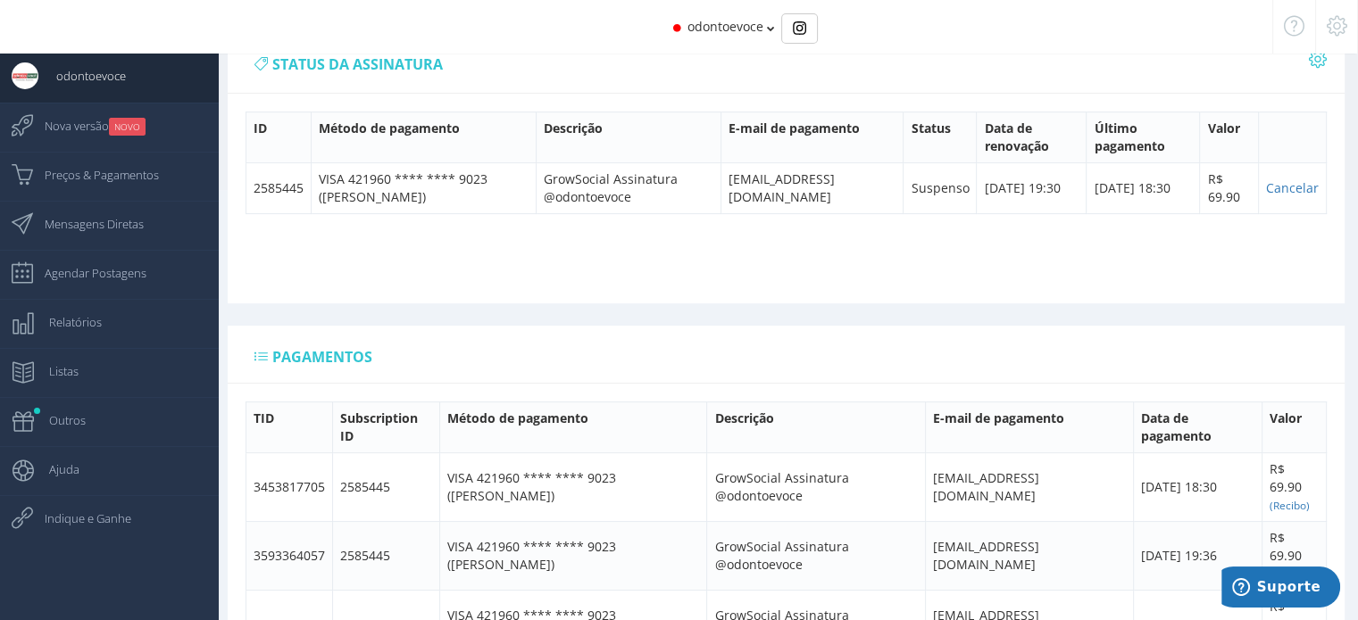
scroll to position [446, 0]
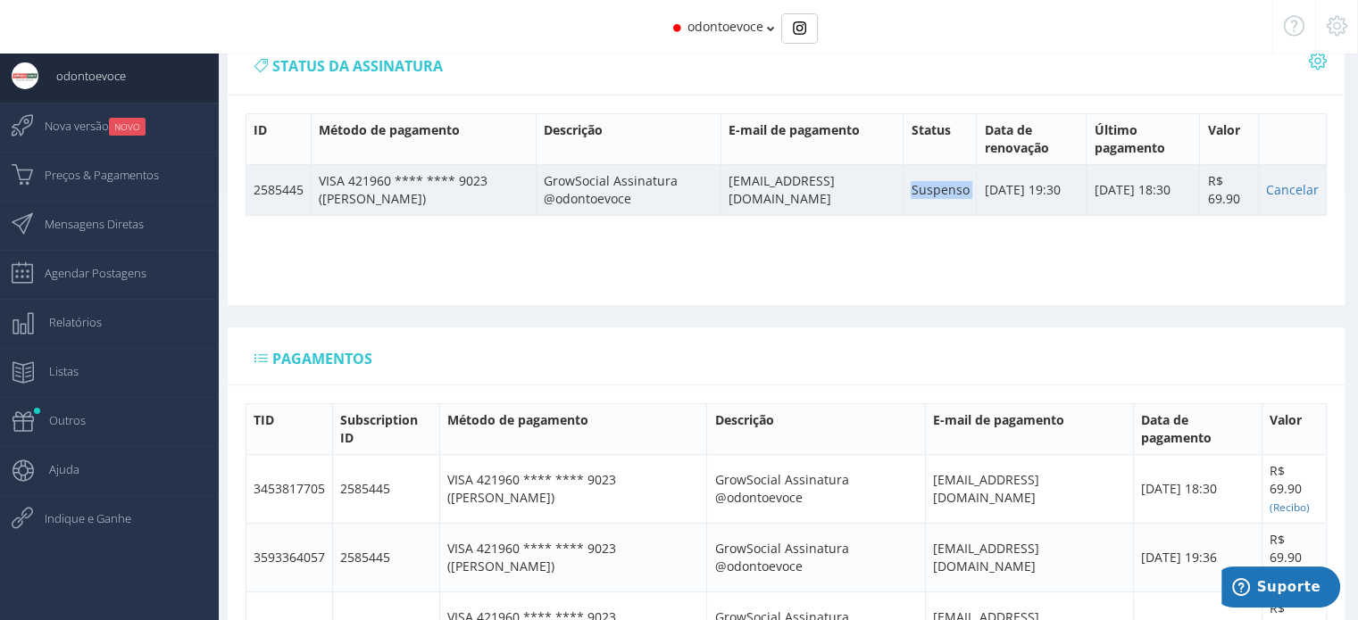
drag, startPoint x: 897, startPoint y: 192, endPoint x: 959, endPoint y: 196, distance: 61.8
click at [959, 196] on tr "2585445 VISA 421960 **** **** 9023 ([PERSON_NAME]) GrowSocial Assinatura @odont…" at bounding box center [786, 189] width 1080 height 51
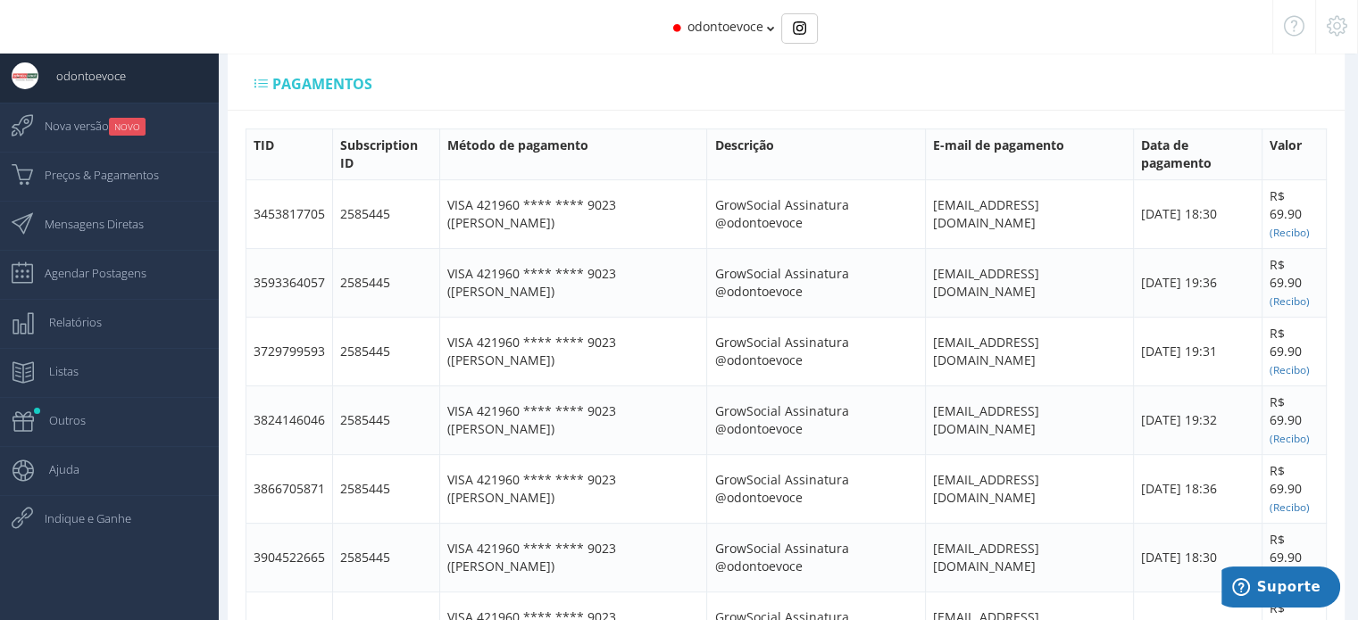
scroll to position [803, 0]
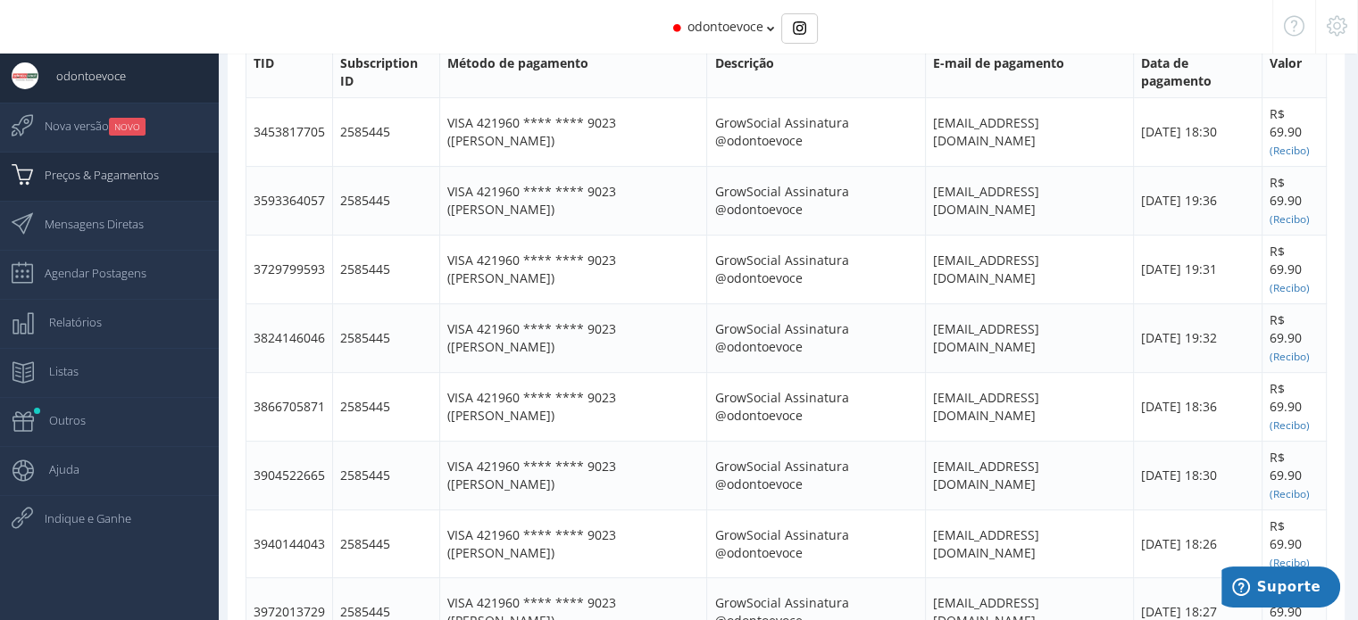
click at [111, 180] on span "Preços & Pagamentos" at bounding box center [93, 175] width 132 height 45
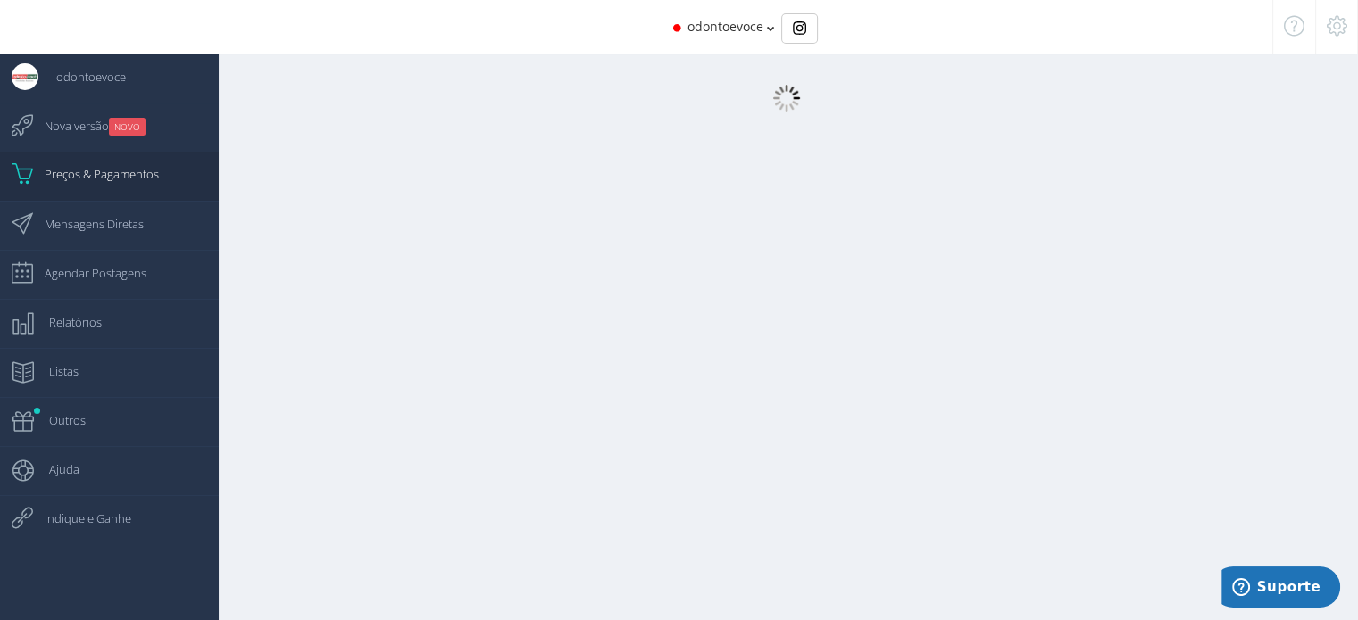
scroll to position [18, 0]
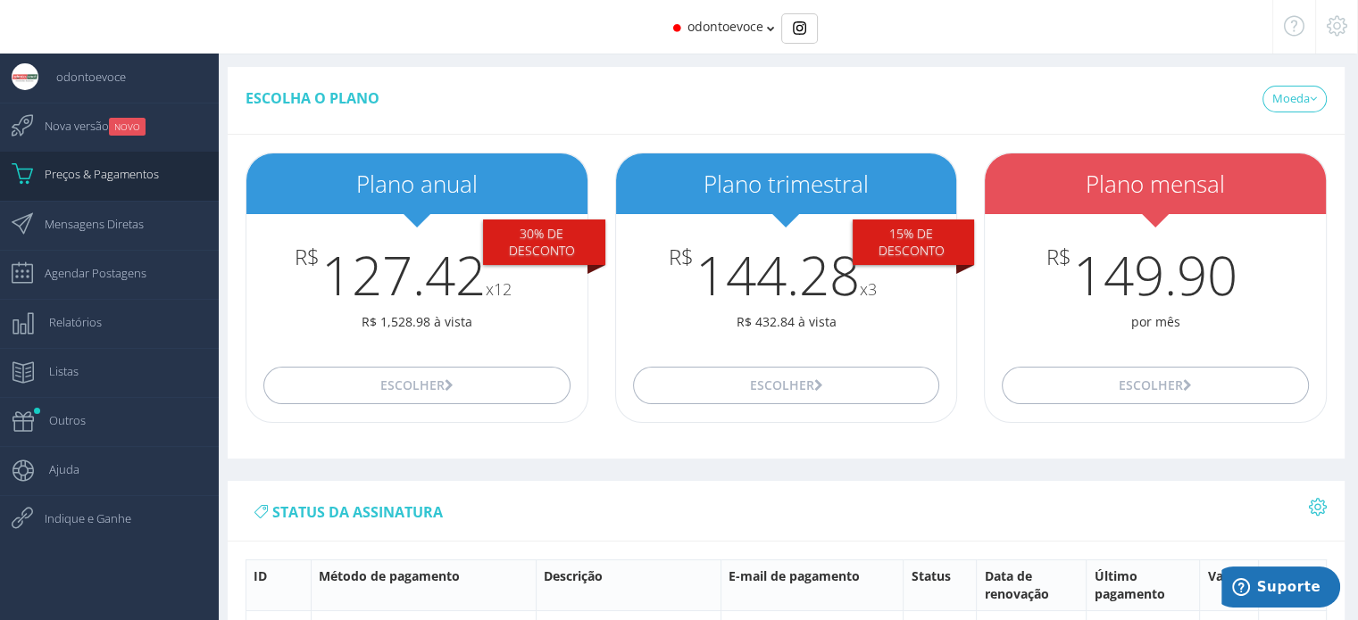
click at [1336, 30] on icon at bounding box center [1336, 26] width 21 height 12
